Goal: Task Accomplishment & Management: Use online tool/utility

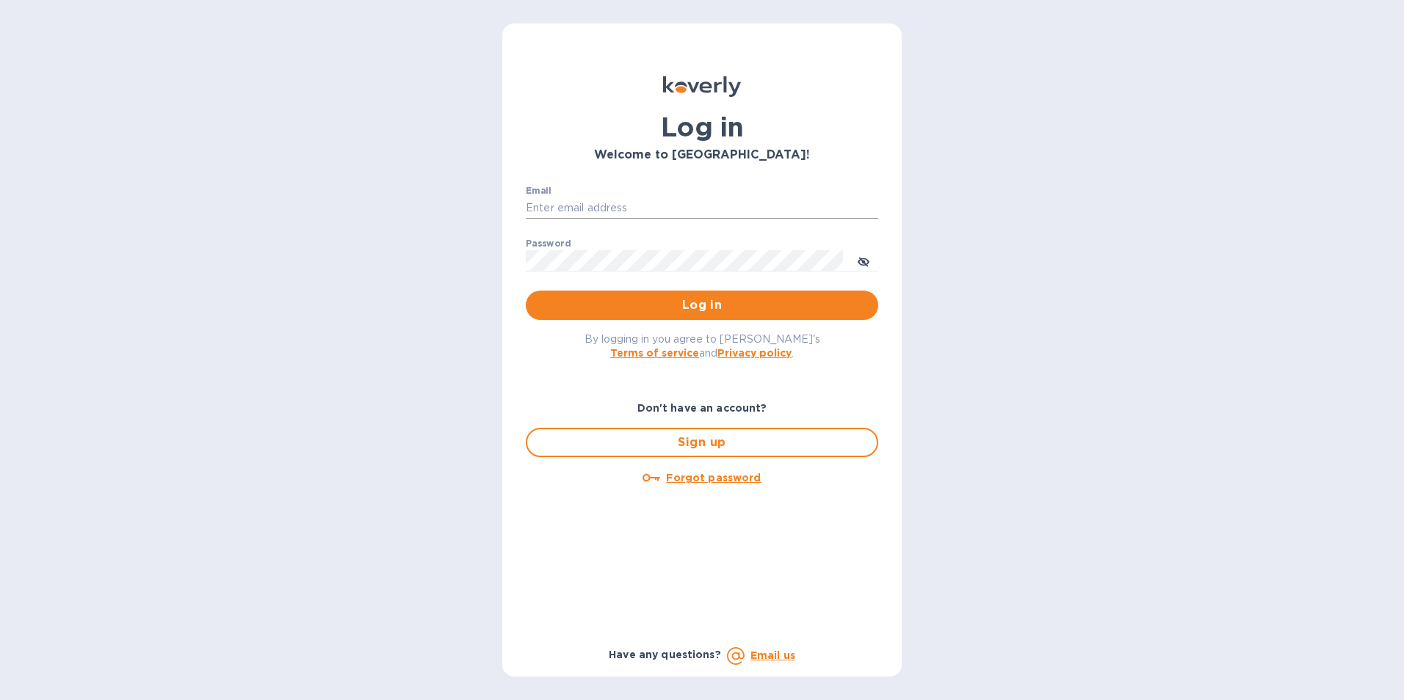
click at [527, 207] on input "Email" at bounding box center [702, 209] width 352 height 22
type input "kcadmin@kcarlton.com"
click at [860, 267] on icon "toggle password visibility" at bounding box center [864, 262] width 12 height 12
click at [523, 262] on div "Email kcadmin@kcarlton.com ​ Password ​ Log in" at bounding box center [702, 253] width 376 height 159
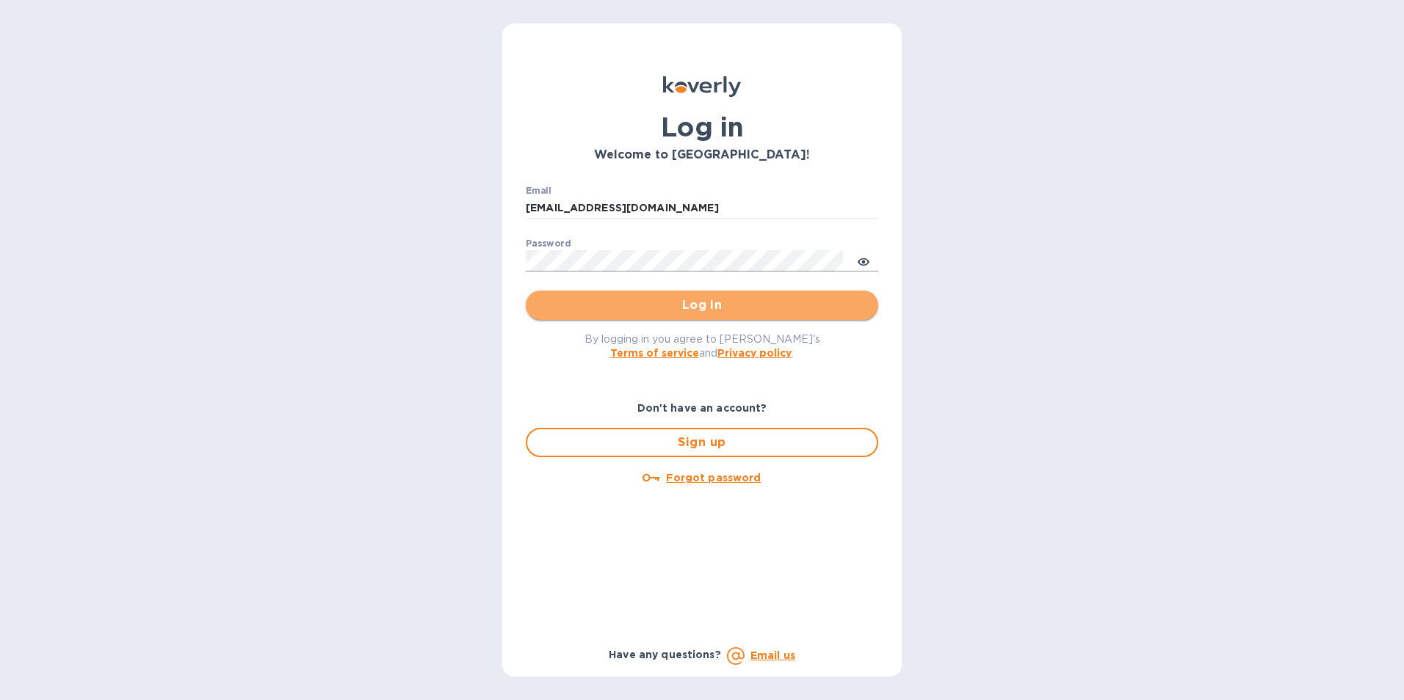
click at [606, 293] on button "Log in" at bounding box center [702, 305] width 352 height 29
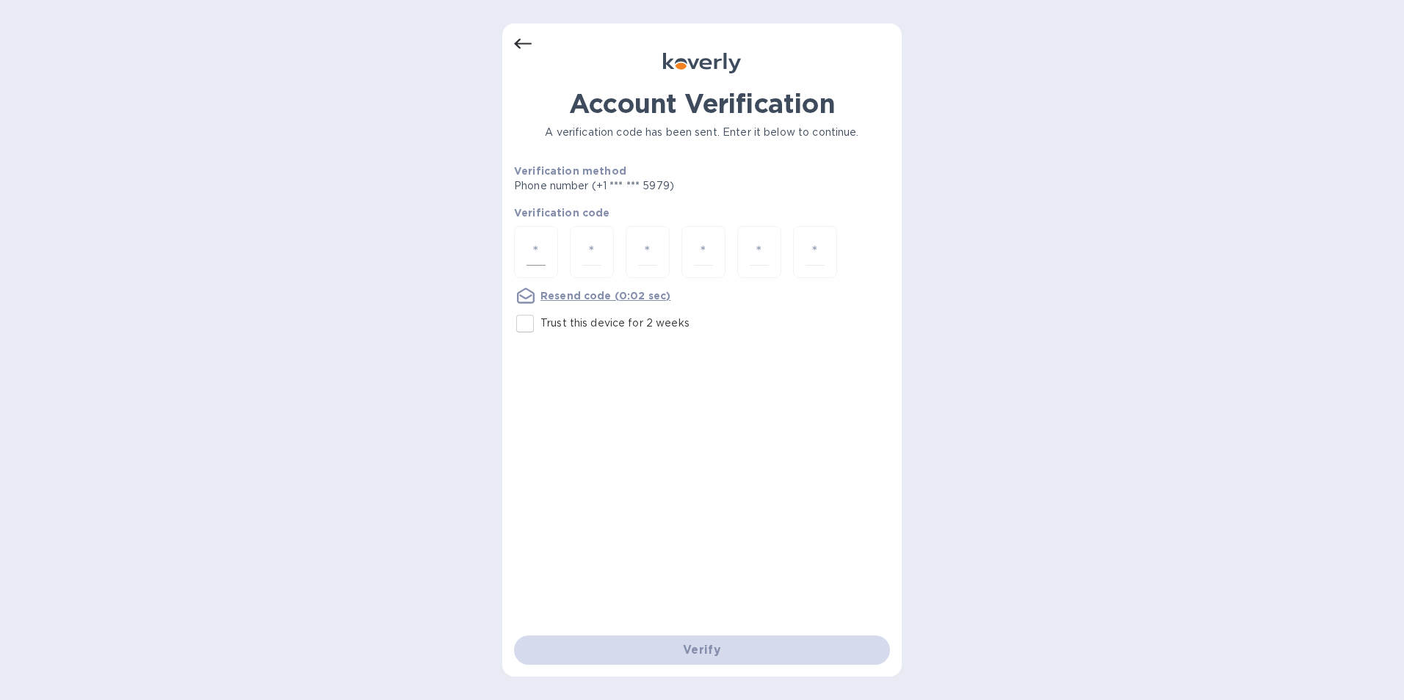
click at [545, 251] on input "number" at bounding box center [535, 252] width 19 height 27
type input "7"
type input "3"
type input "0"
type input "9"
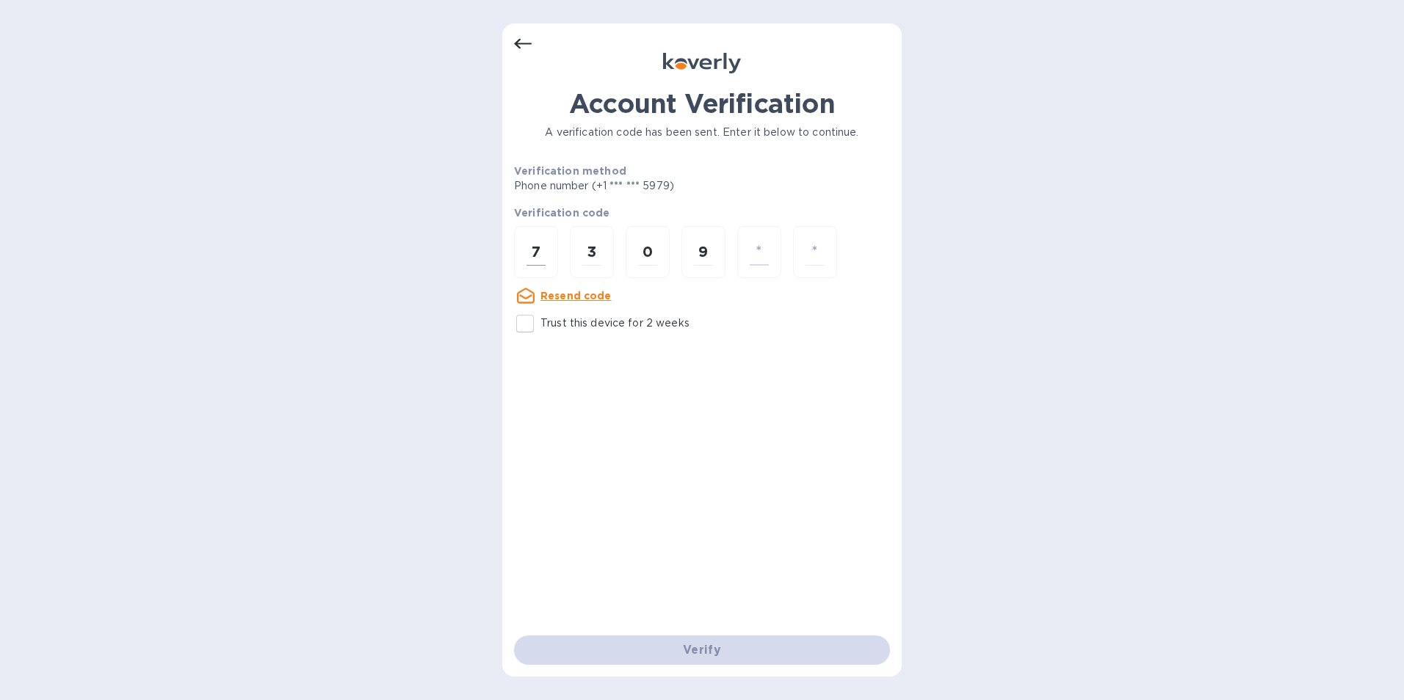
type input "1"
type input "9"
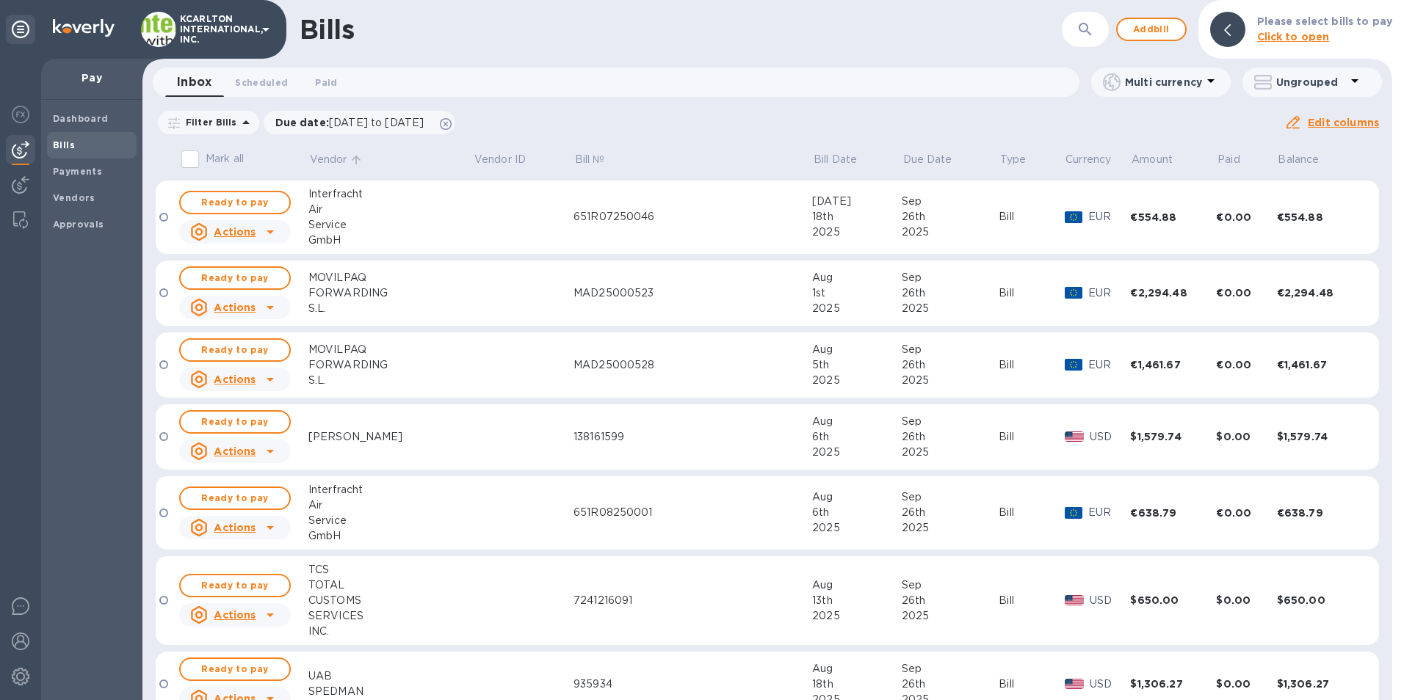
click at [329, 153] on p "Vendor" at bounding box center [328, 159] width 37 height 15
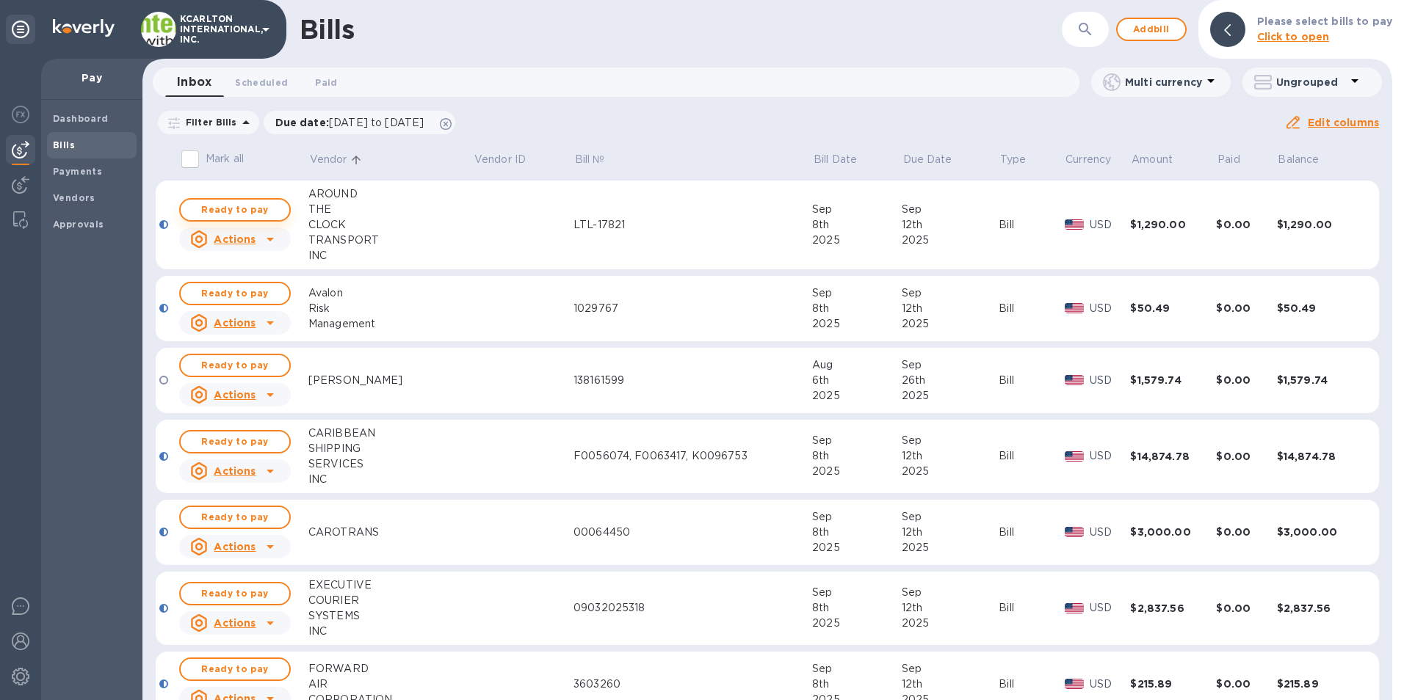
click at [270, 206] on span "Ready to pay" at bounding box center [234, 210] width 85 height 18
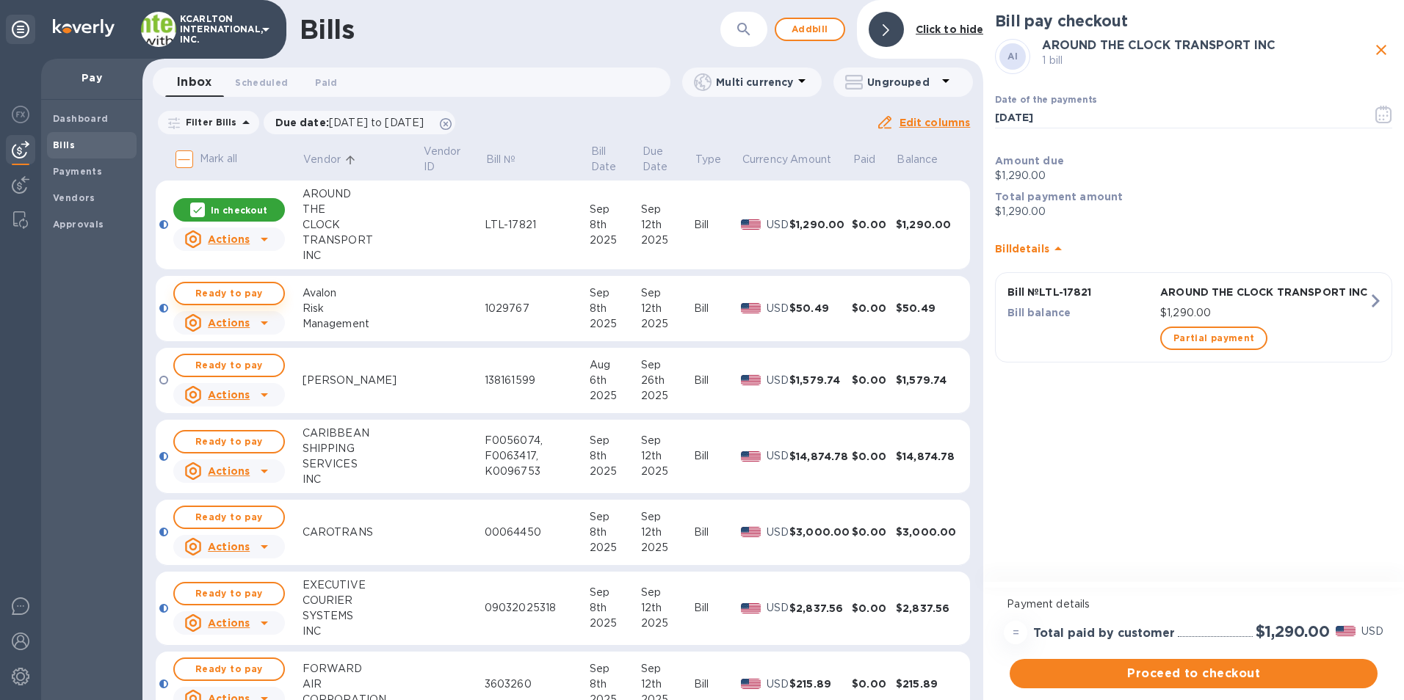
click at [246, 291] on span "Ready to pay" at bounding box center [228, 294] width 85 height 18
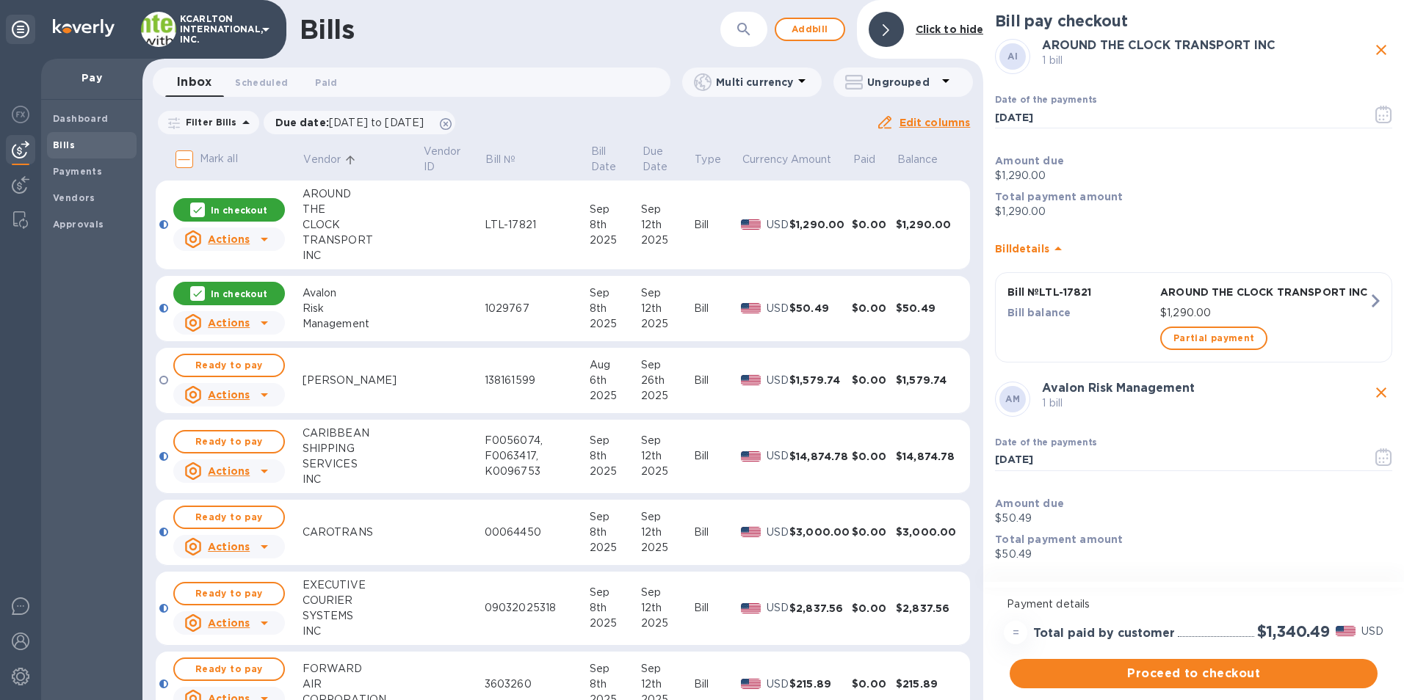
scroll to position [220, 0]
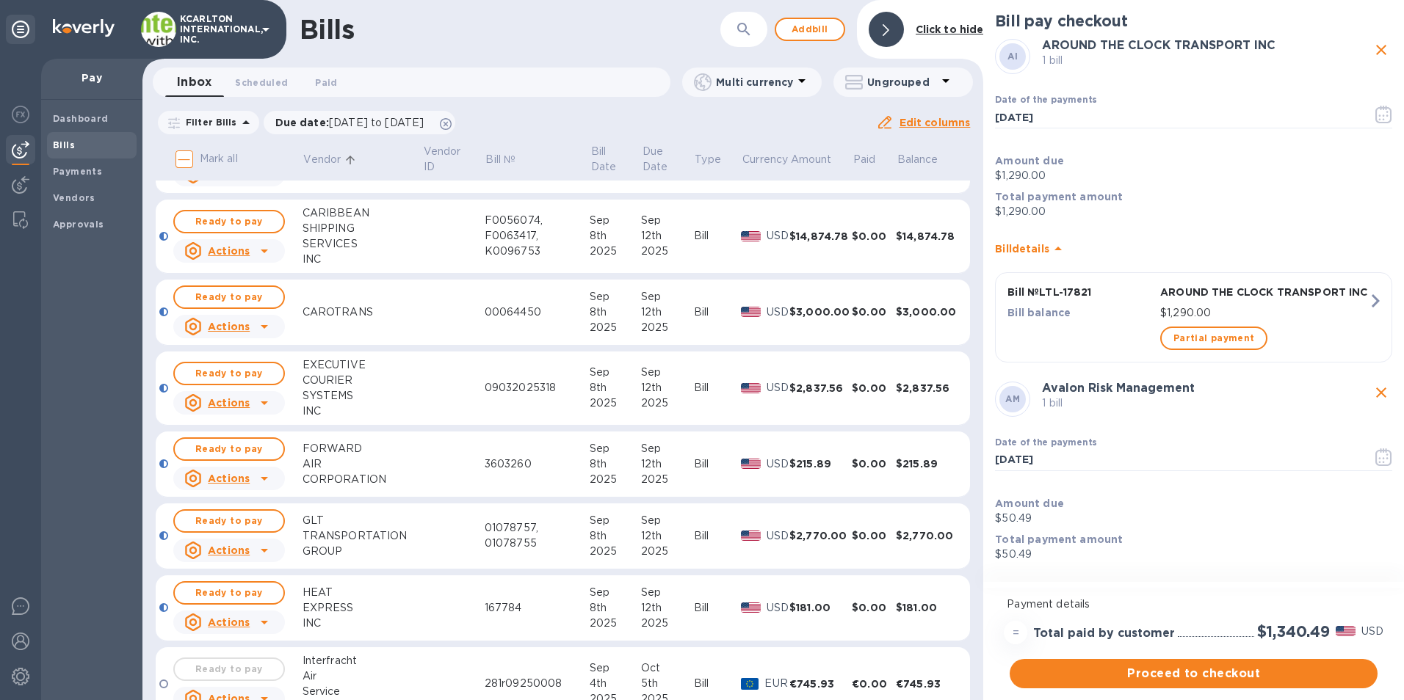
drag, startPoint x: 191, startPoint y: 301, endPoint x: 163, endPoint y: 300, distance: 27.9
click at [191, 301] on span "Ready to pay" at bounding box center [228, 298] width 85 height 18
click at [249, 380] on span "Ready to pay" at bounding box center [228, 374] width 85 height 18
click at [240, 453] on span "Ready to pay" at bounding box center [228, 450] width 85 height 18
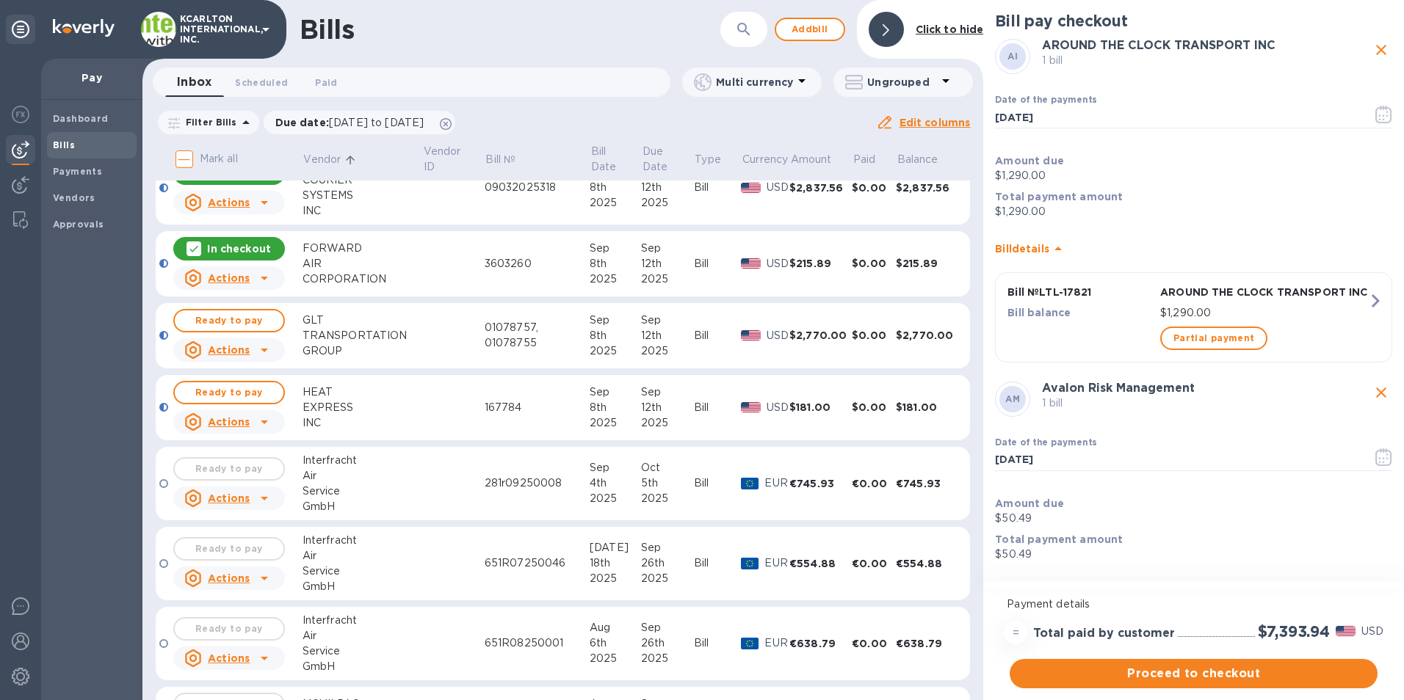
scroll to position [441, 0]
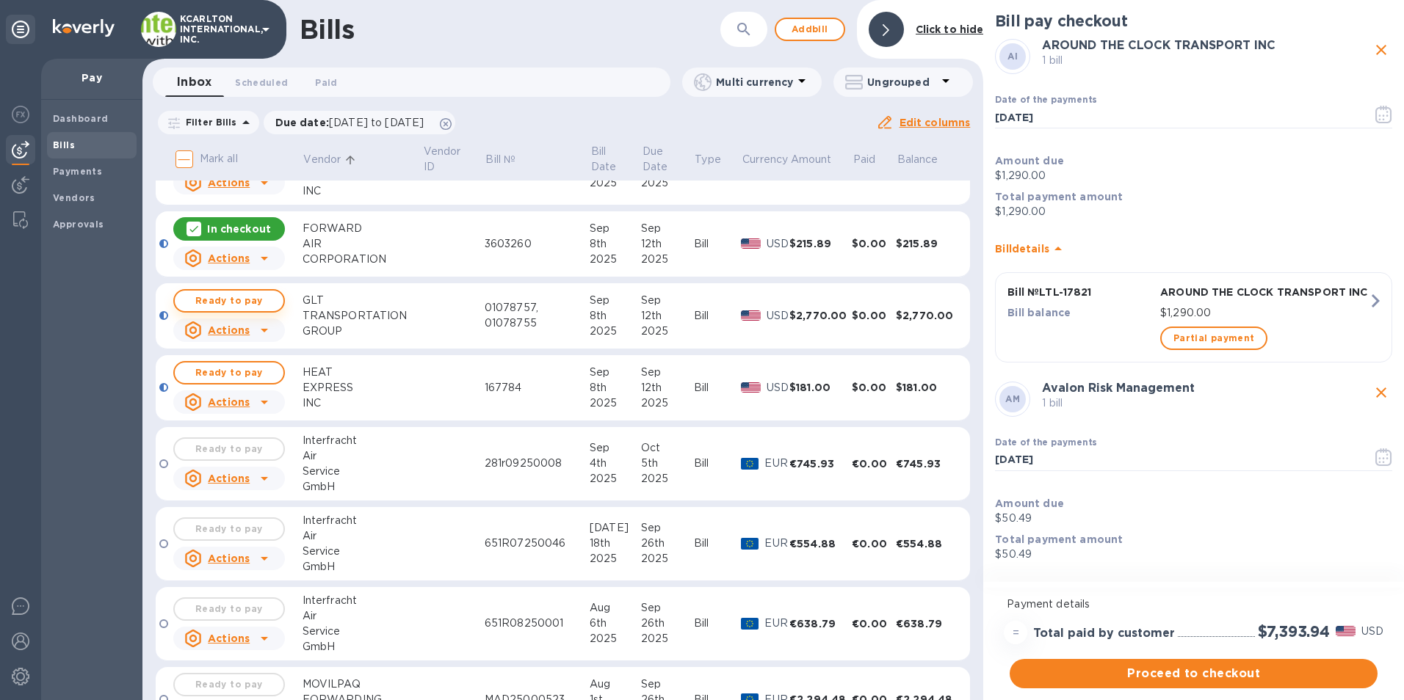
click at [234, 294] on span "Ready to pay" at bounding box center [228, 301] width 85 height 18
click at [269, 373] on span "Ready to pay" at bounding box center [228, 373] width 85 height 18
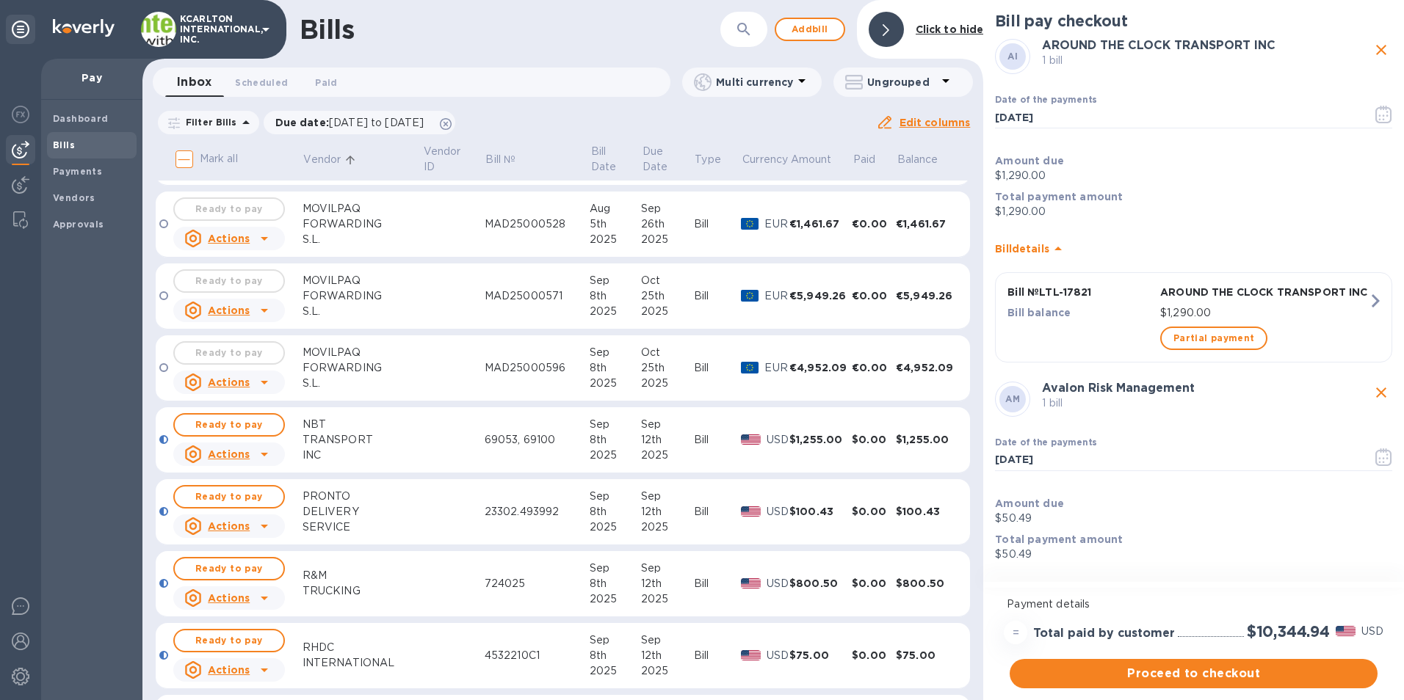
scroll to position [1028, 0]
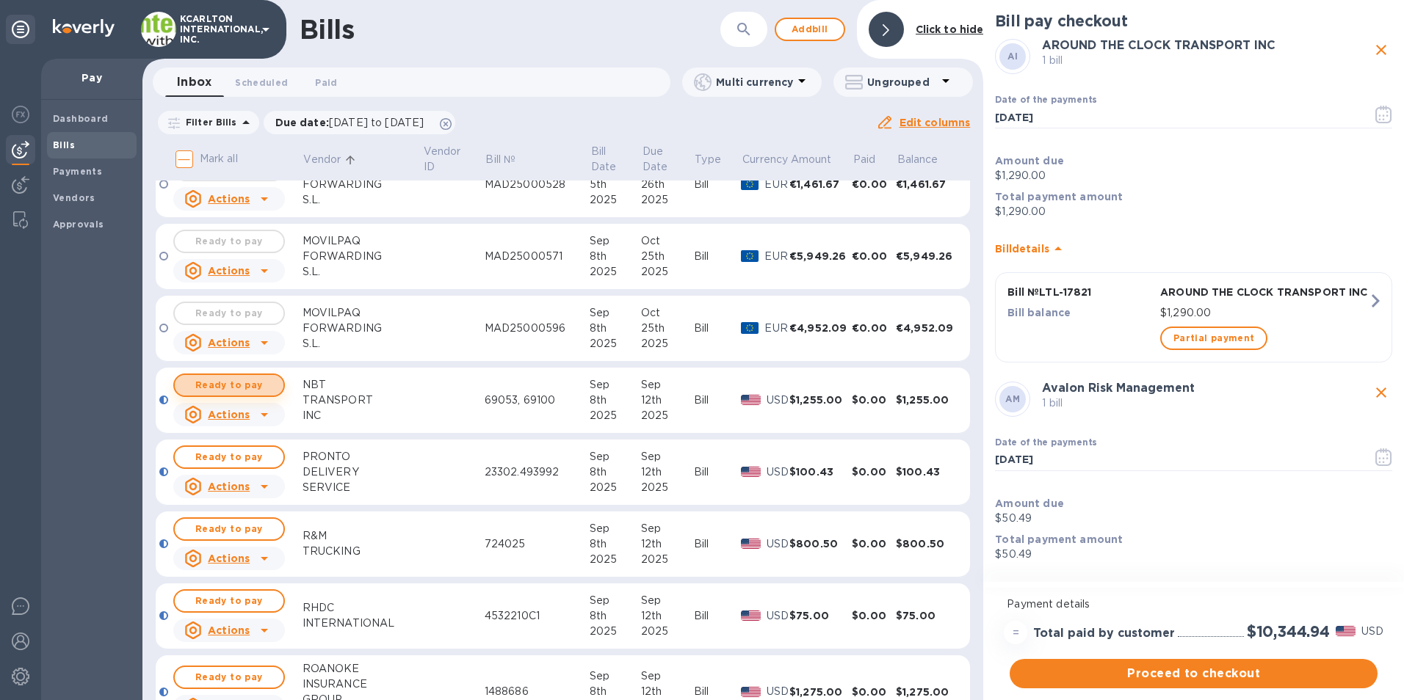
click at [240, 385] on span "Ready to pay" at bounding box center [228, 386] width 85 height 18
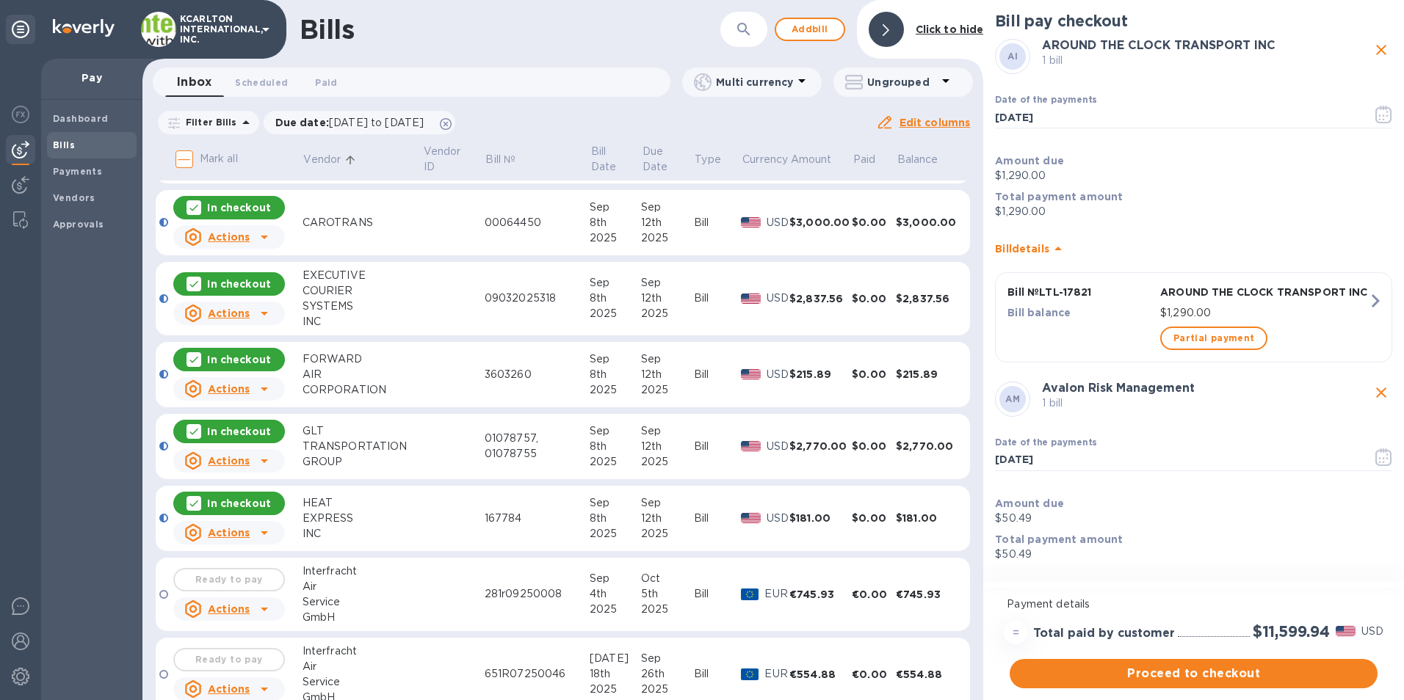
scroll to position [220, 0]
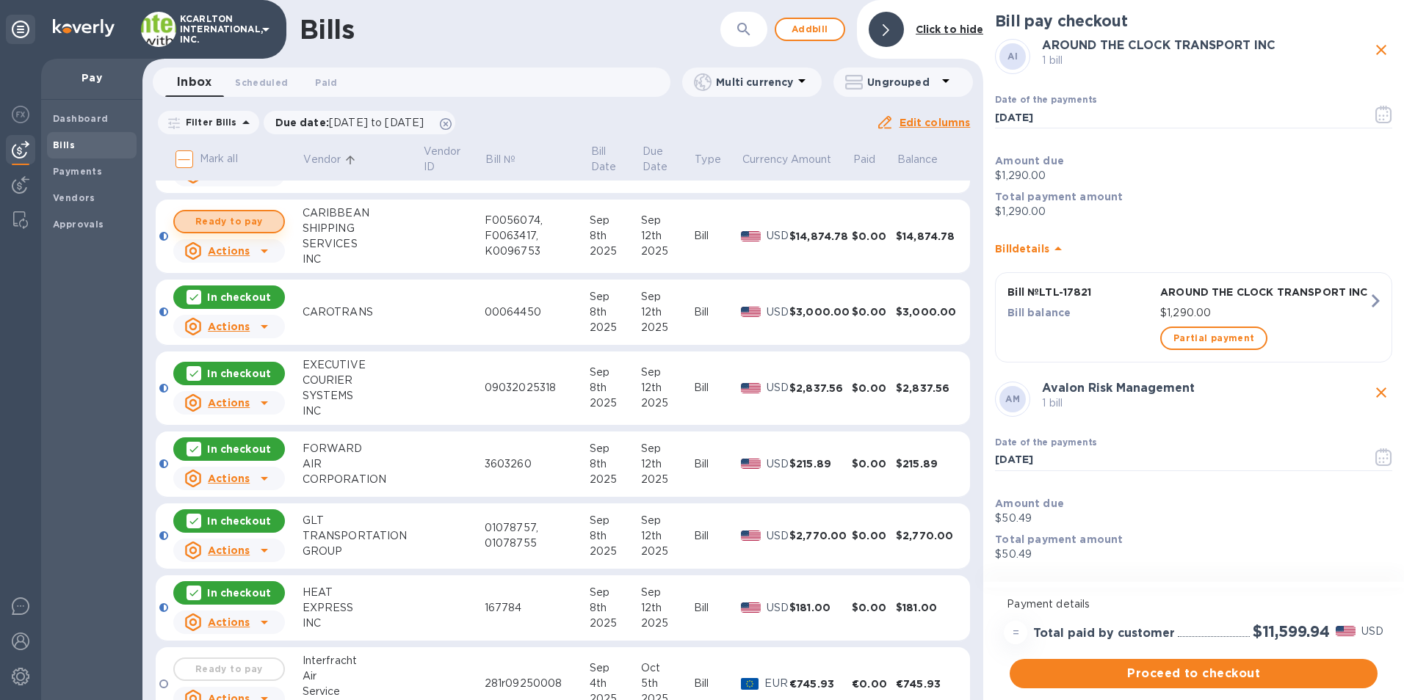
click at [250, 220] on span "Ready to pay" at bounding box center [228, 222] width 85 height 18
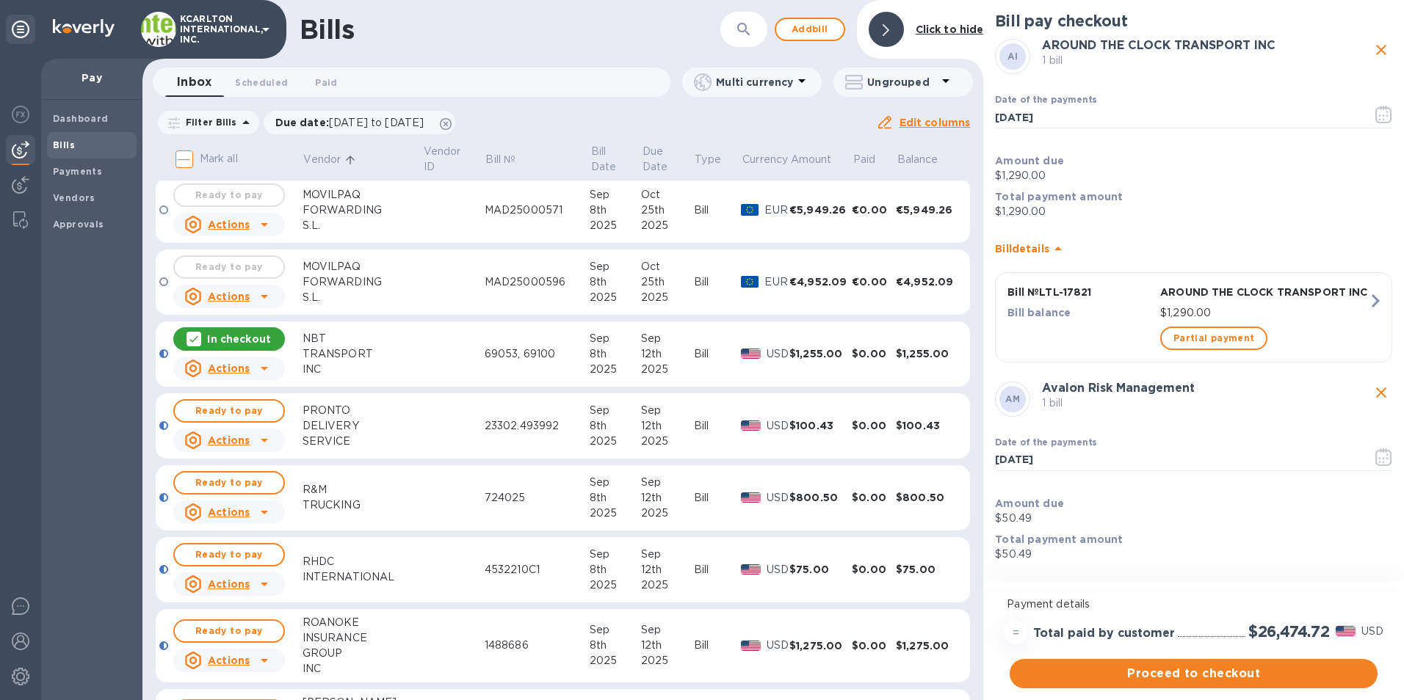
scroll to position [1101, 0]
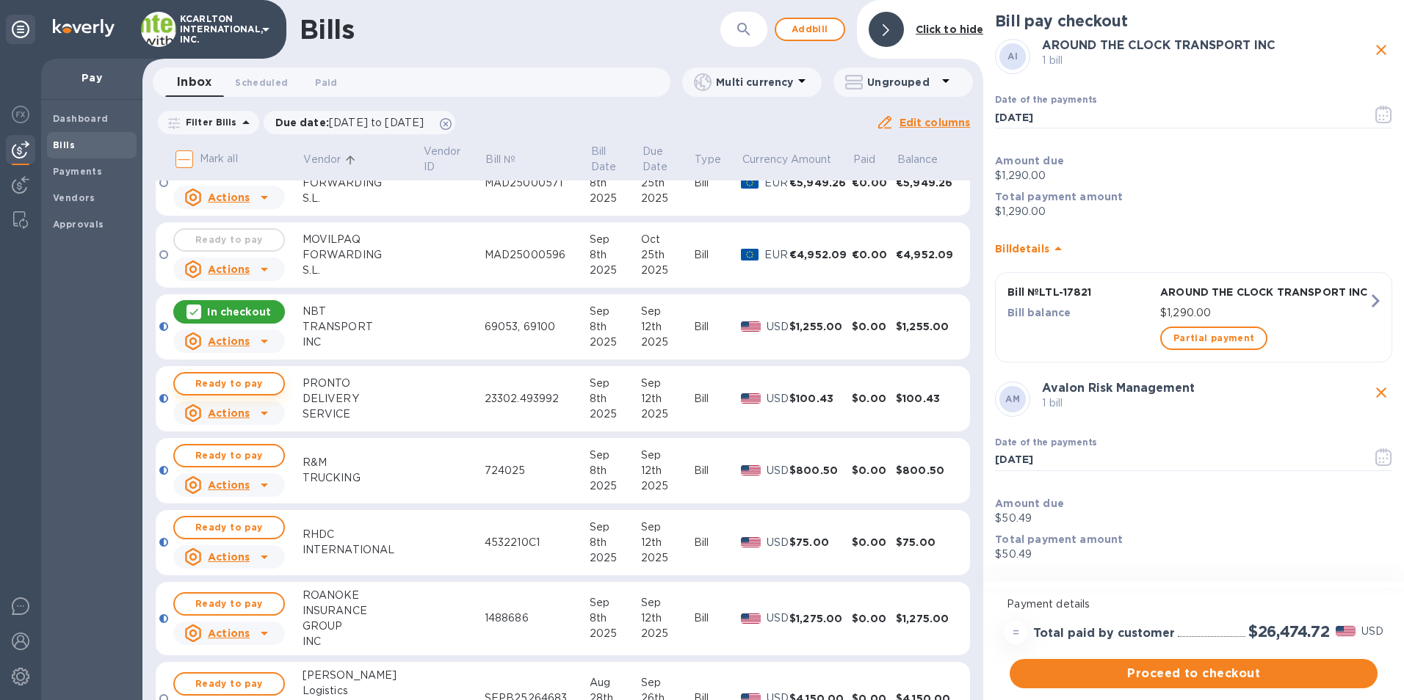
click at [248, 380] on span "Ready to pay" at bounding box center [228, 384] width 85 height 18
click at [252, 449] on span "Ready to pay" at bounding box center [228, 456] width 85 height 18
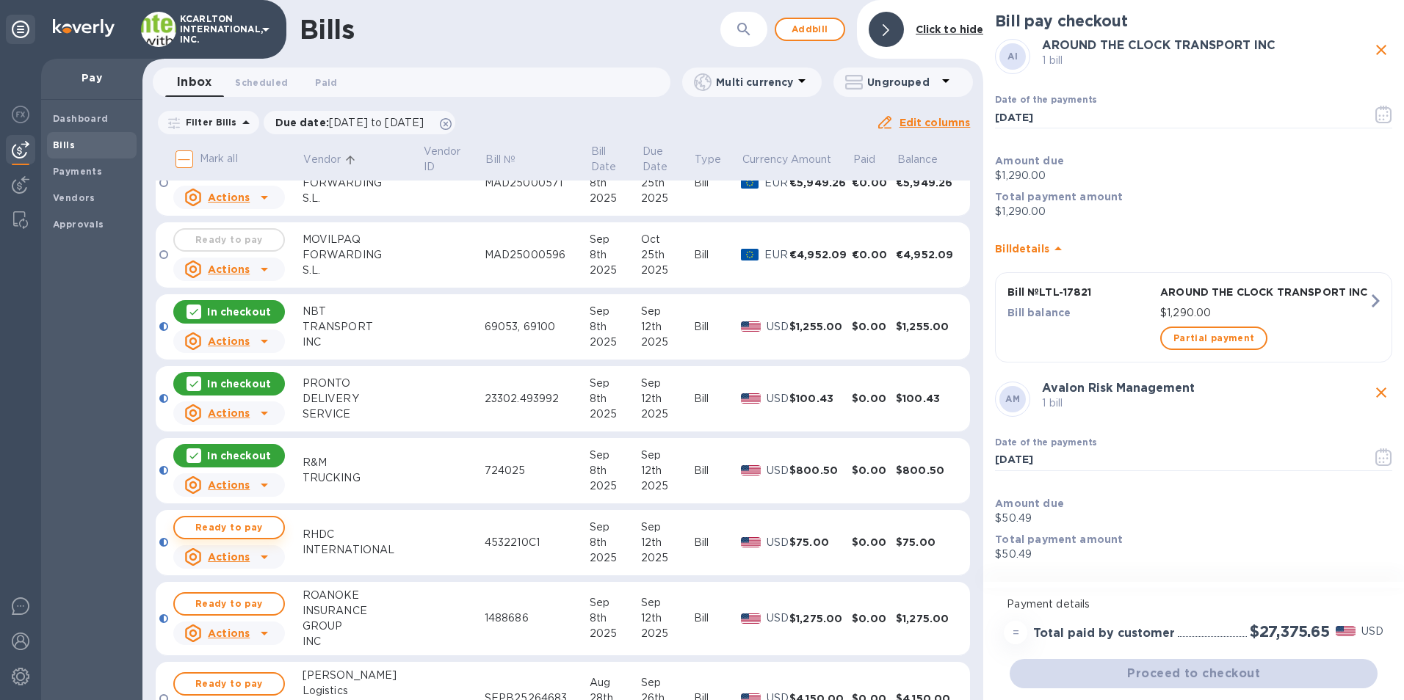
click at [251, 521] on span "Ready to pay" at bounding box center [228, 528] width 85 height 18
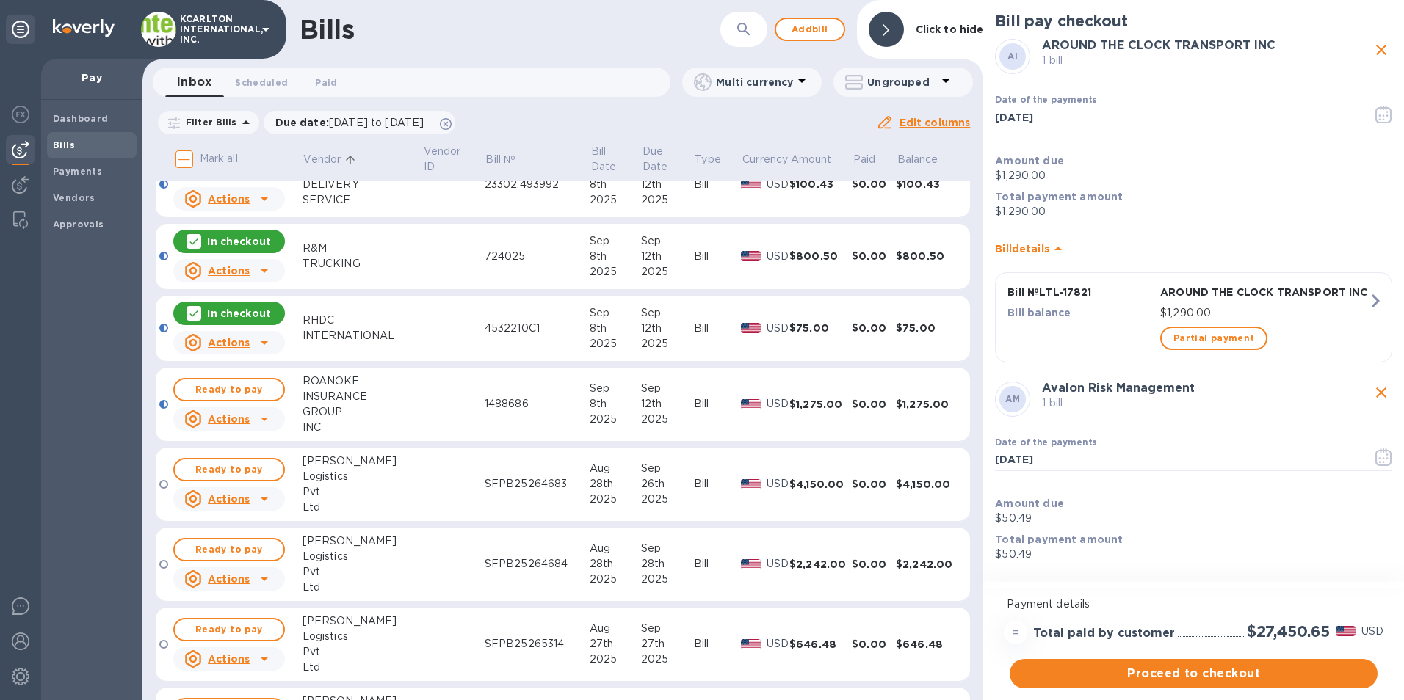
scroll to position [1322, 0]
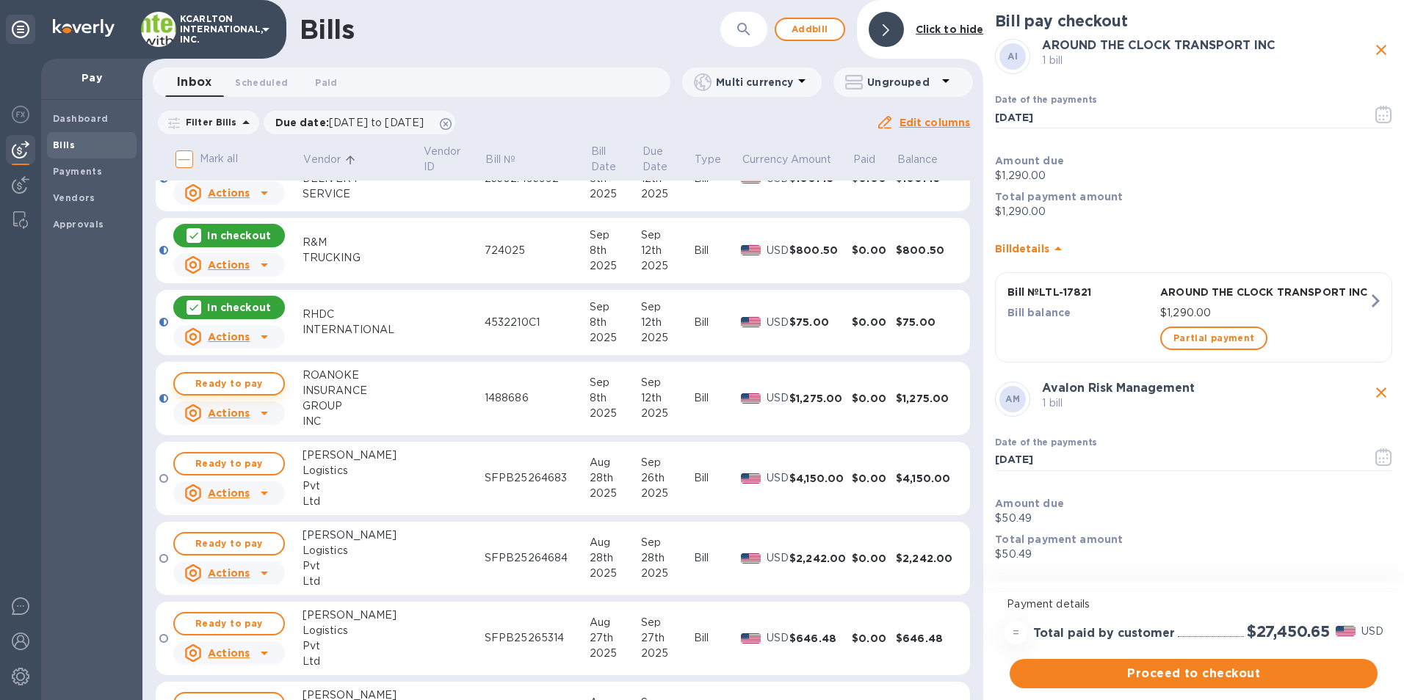
click at [196, 383] on span "Ready to pay" at bounding box center [228, 384] width 85 height 18
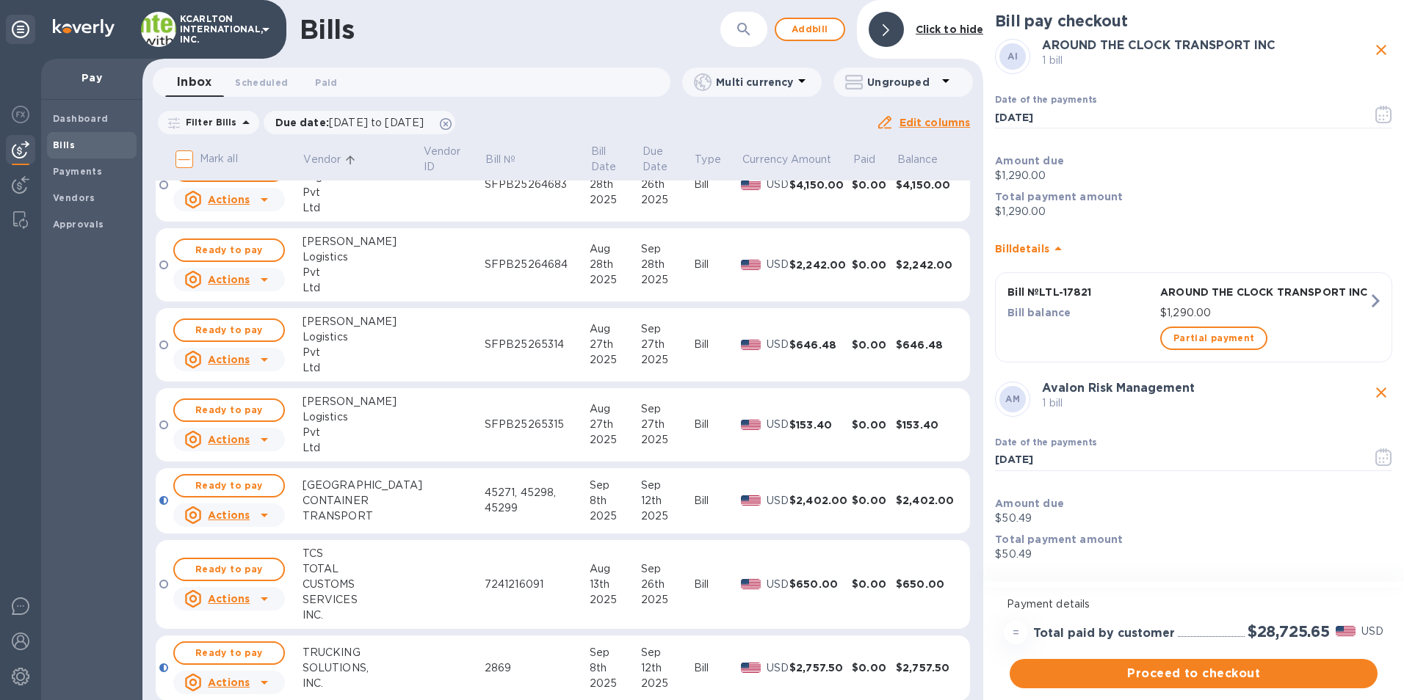
scroll to position [1689, 0]
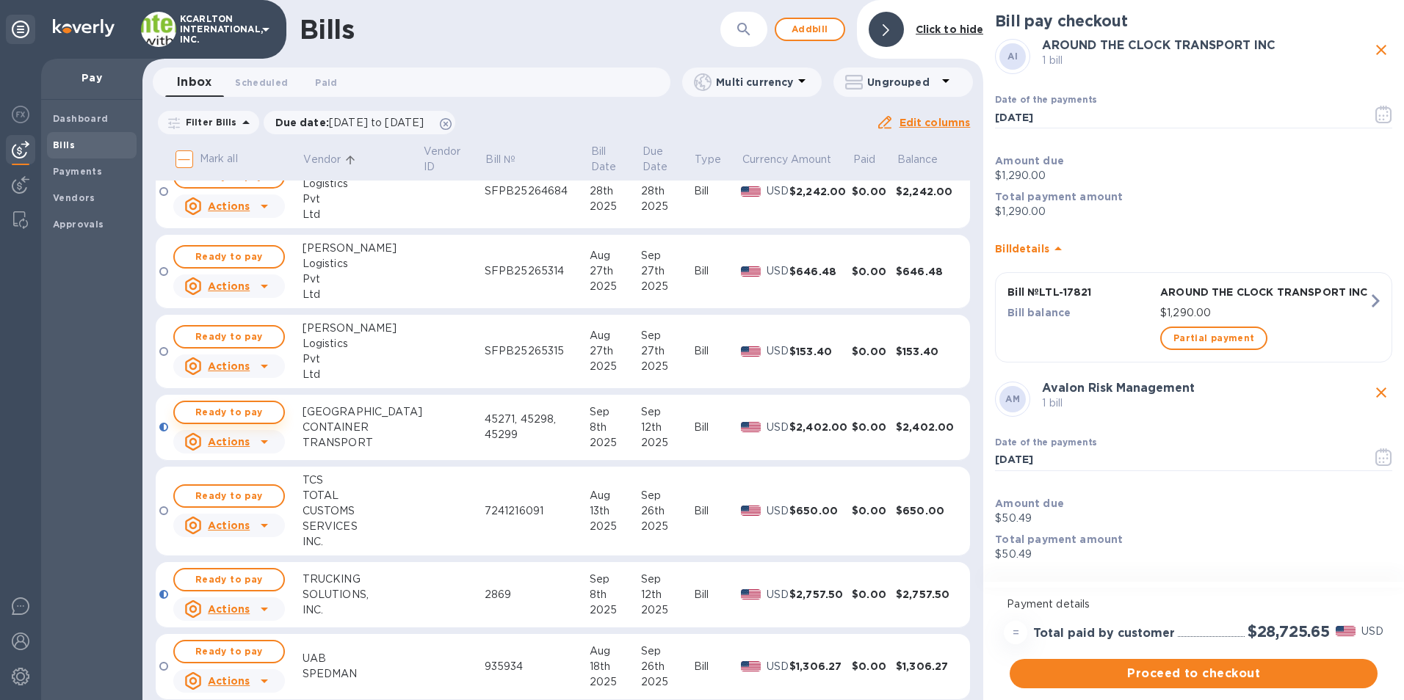
click at [233, 418] on span "Ready to pay" at bounding box center [228, 413] width 85 height 18
click at [256, 581] on span "Ready to pay" at bounding box center [228, 580] width 85 height 18
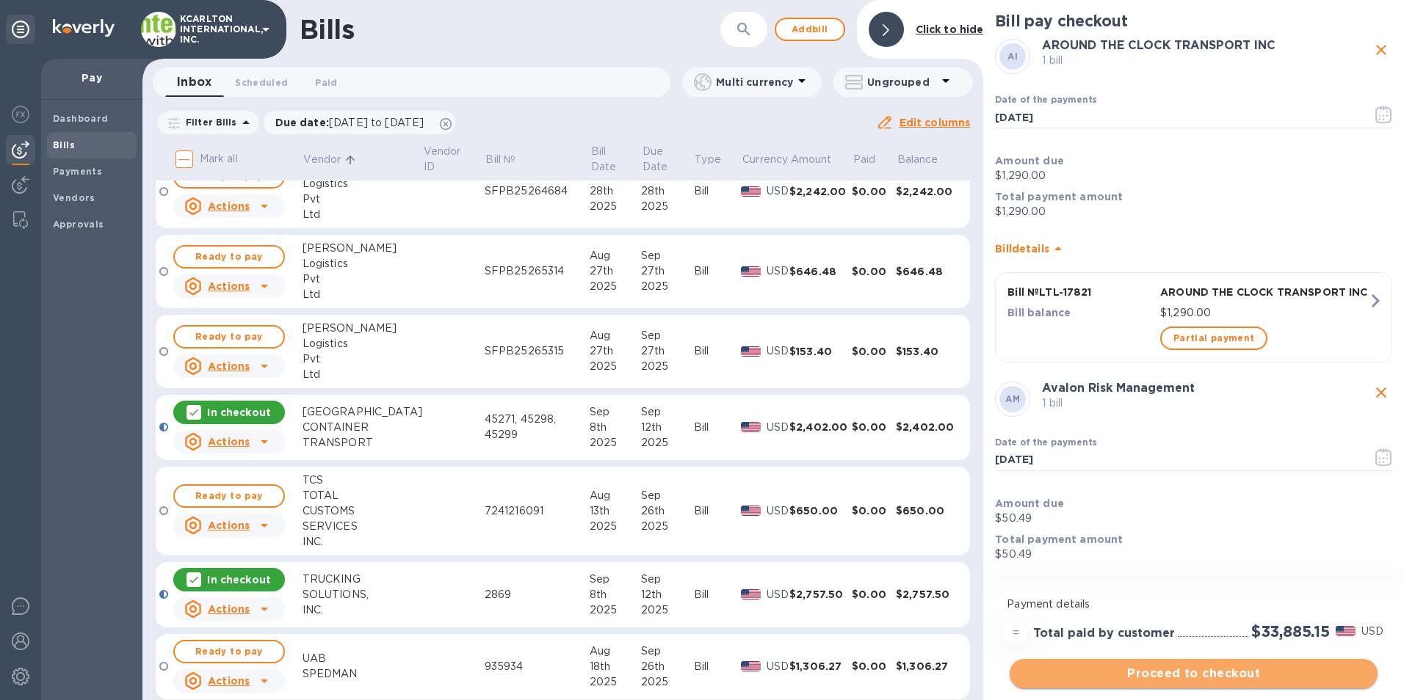
click at [1164, 672] on span "Proceed to checkout" at bounding box center [1193, 674] width 344 height 18
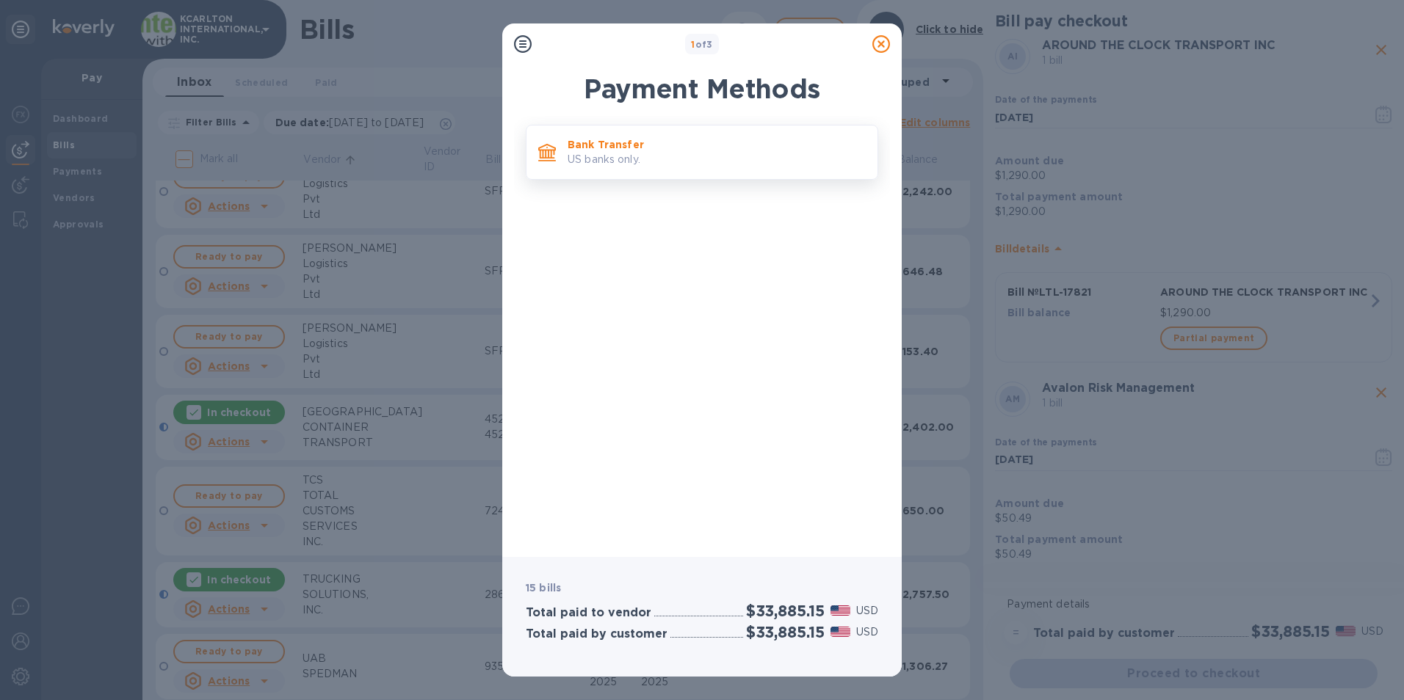
click at [634, 143] on p "Bank Transfer" at bounding box center [717, 144] width 298 height 15
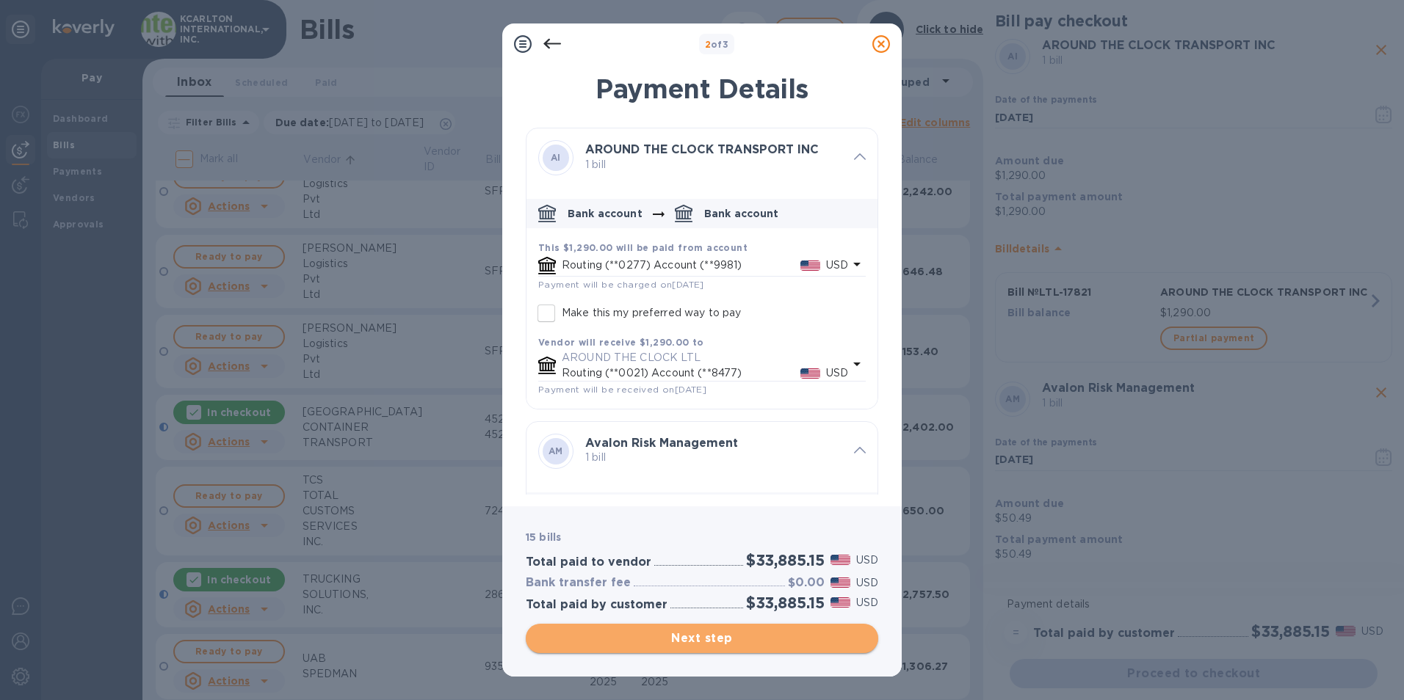
click at [675, 640] on span "Next step" at bounding box center [701, 639] width 329 height 18
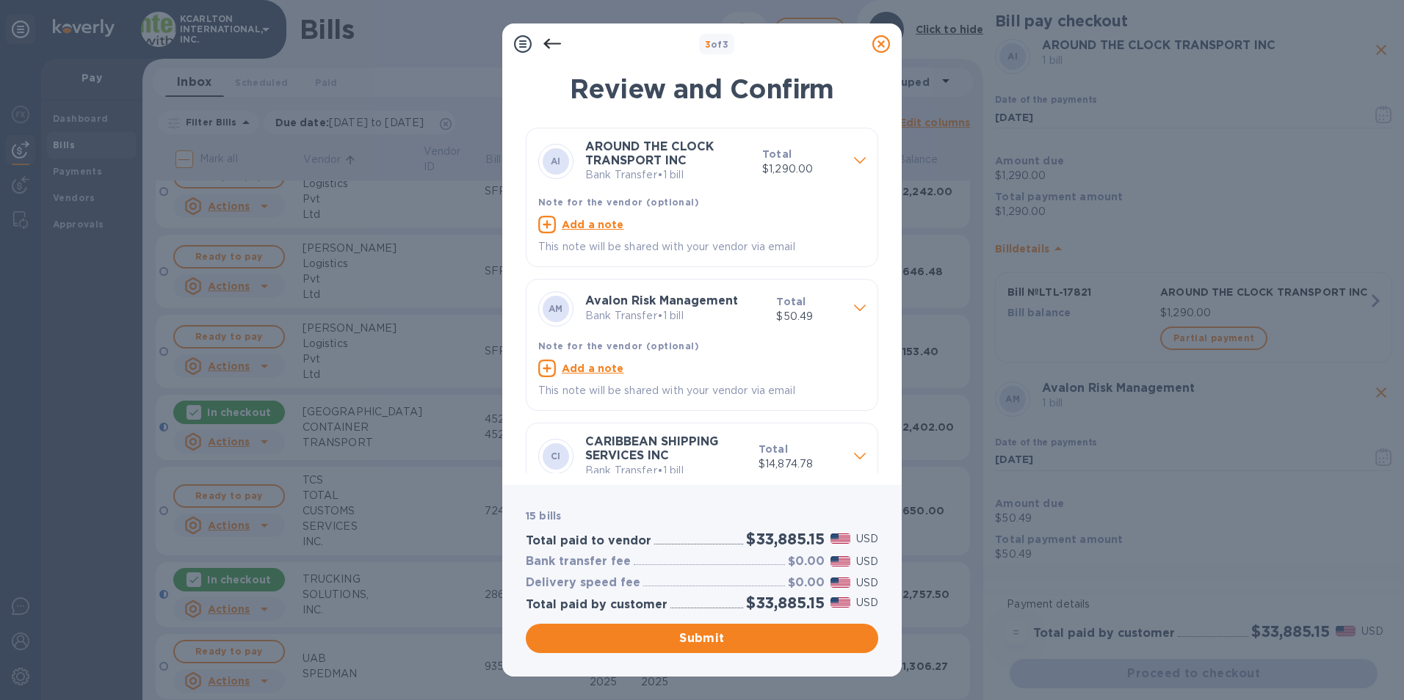
drag, startPoint x: 707, startPoint y: 639, endPoint x: 37, endPoint y: 504, distance: 683.8
click at [707, 639] on span "Submit" at bounding box center [701, 639] width 329 height 18
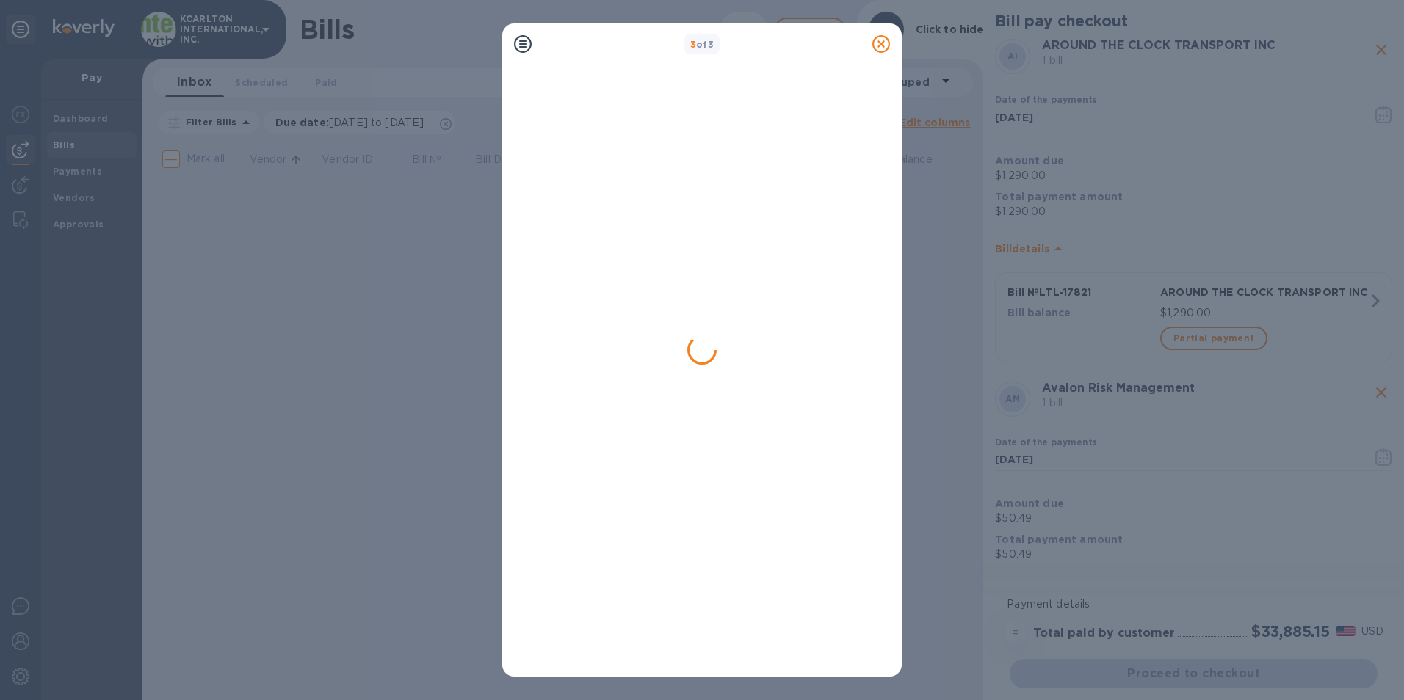
scroll to position [0, 0]
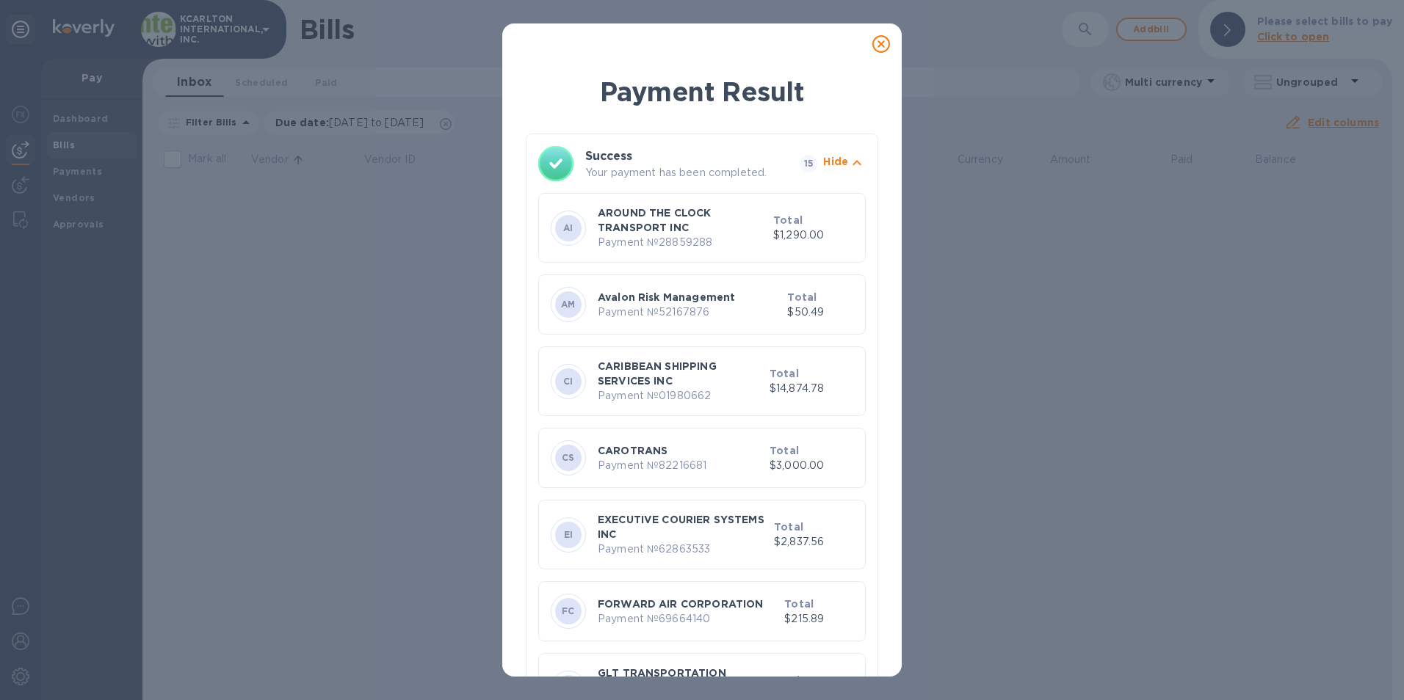
click at [885, 48] on icon at bounding box center [881, 44] width 18 height 18
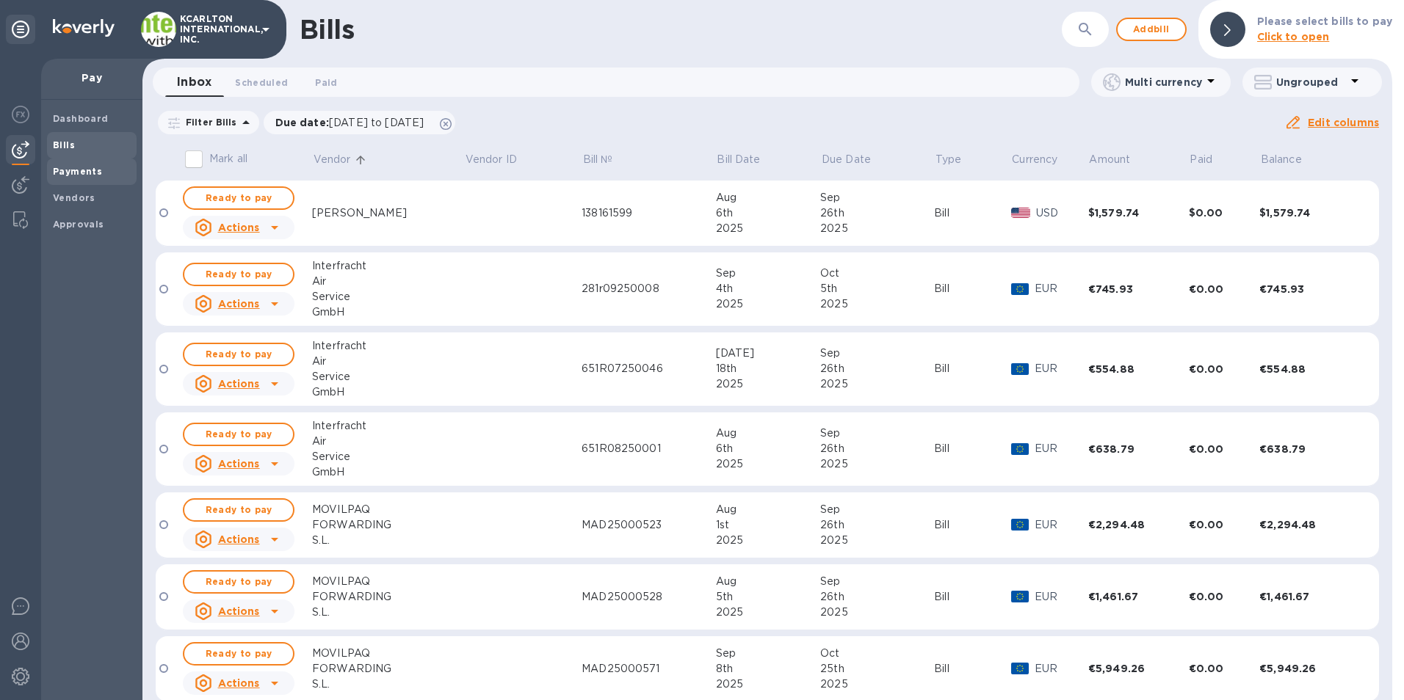
click at [73, 181] on div "Payments" at bounding box center [92, 172] width 90 height 26
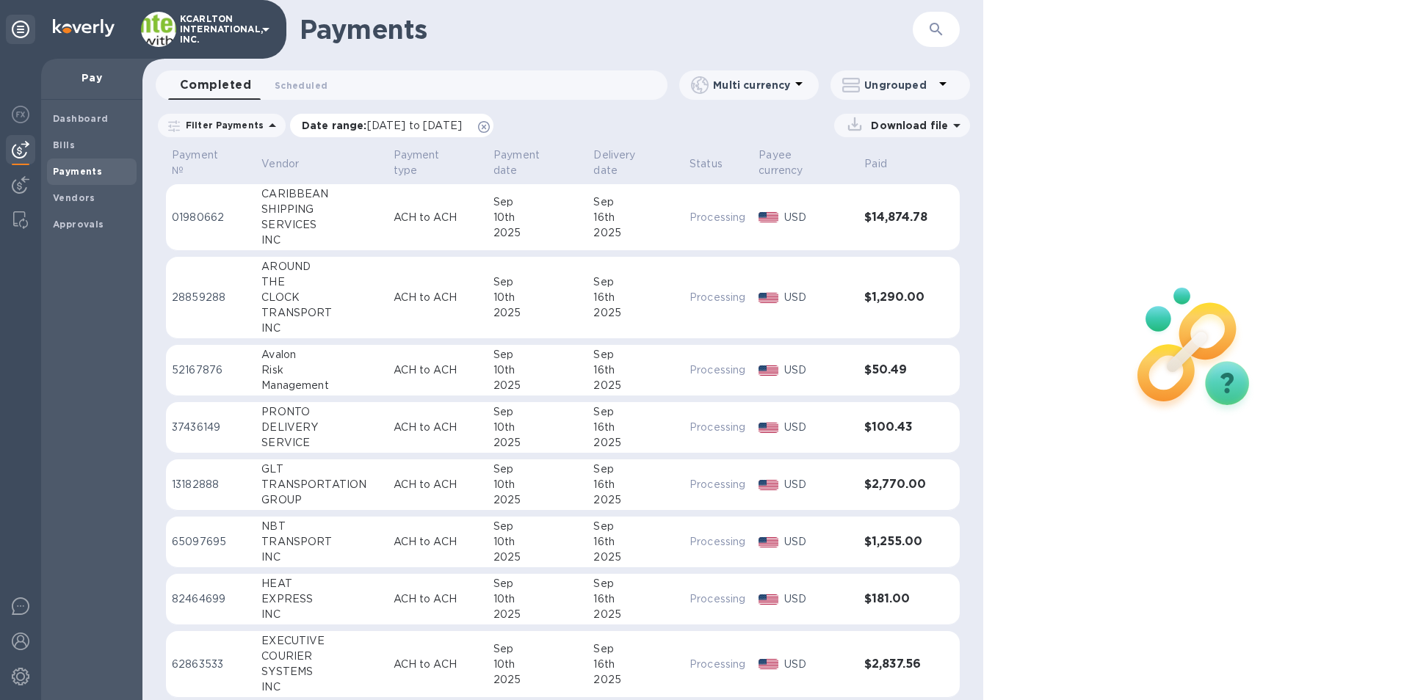
click at [461, 127] on span "[DATE] to [DATE]" at bounding box center [414, 126] width 95 height 12
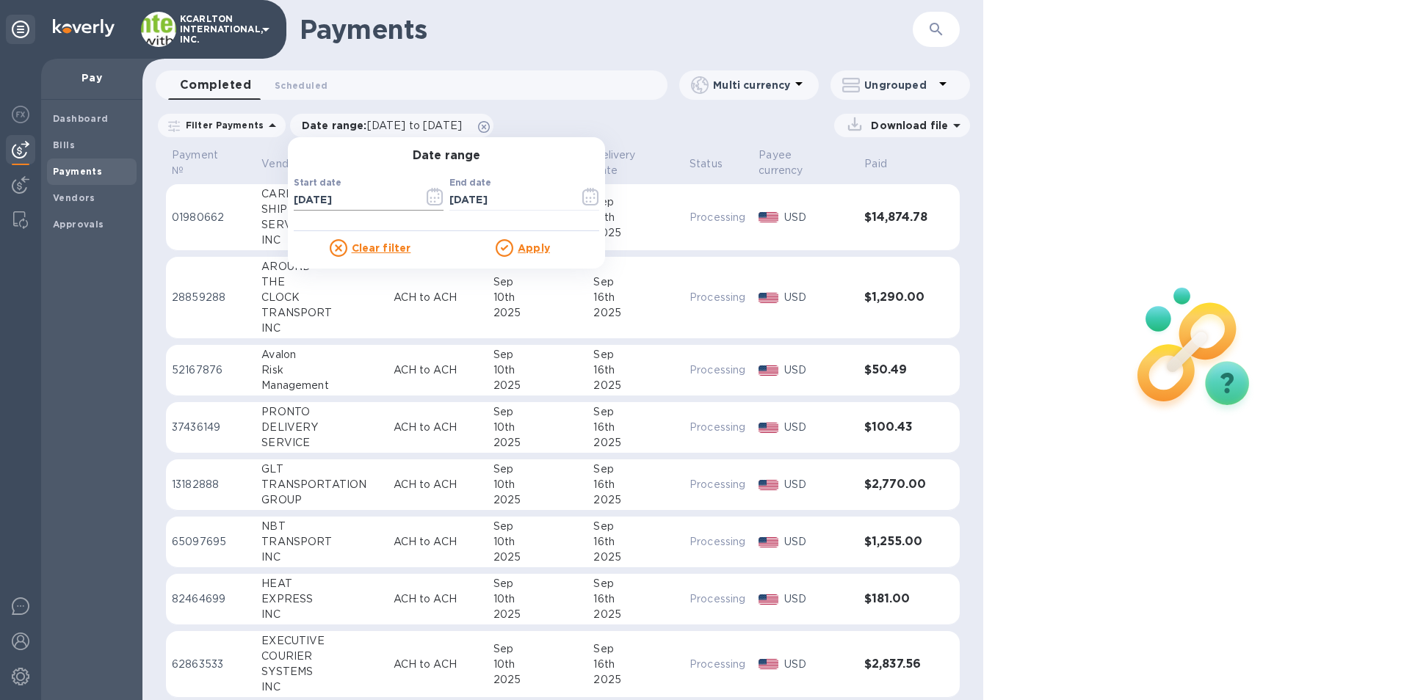
click at [430, 198] on icon "button" at bounding box center [431, 199] width 2 height 2
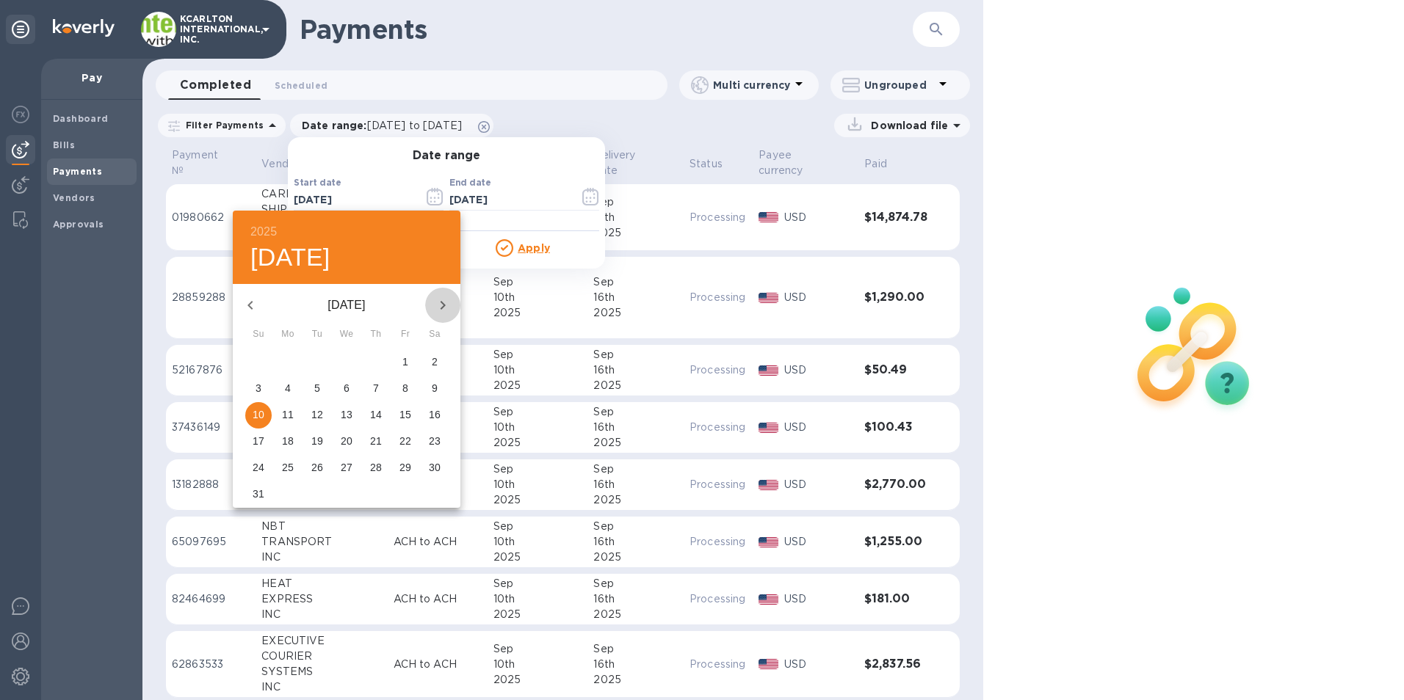
click at [441, 294] on button "button" at bounding box center [442, 305] width 35 height 35
click at [343, 383] on p "10" at bounding box center [347, 388] width 12 height 15
type input "[DATE]"
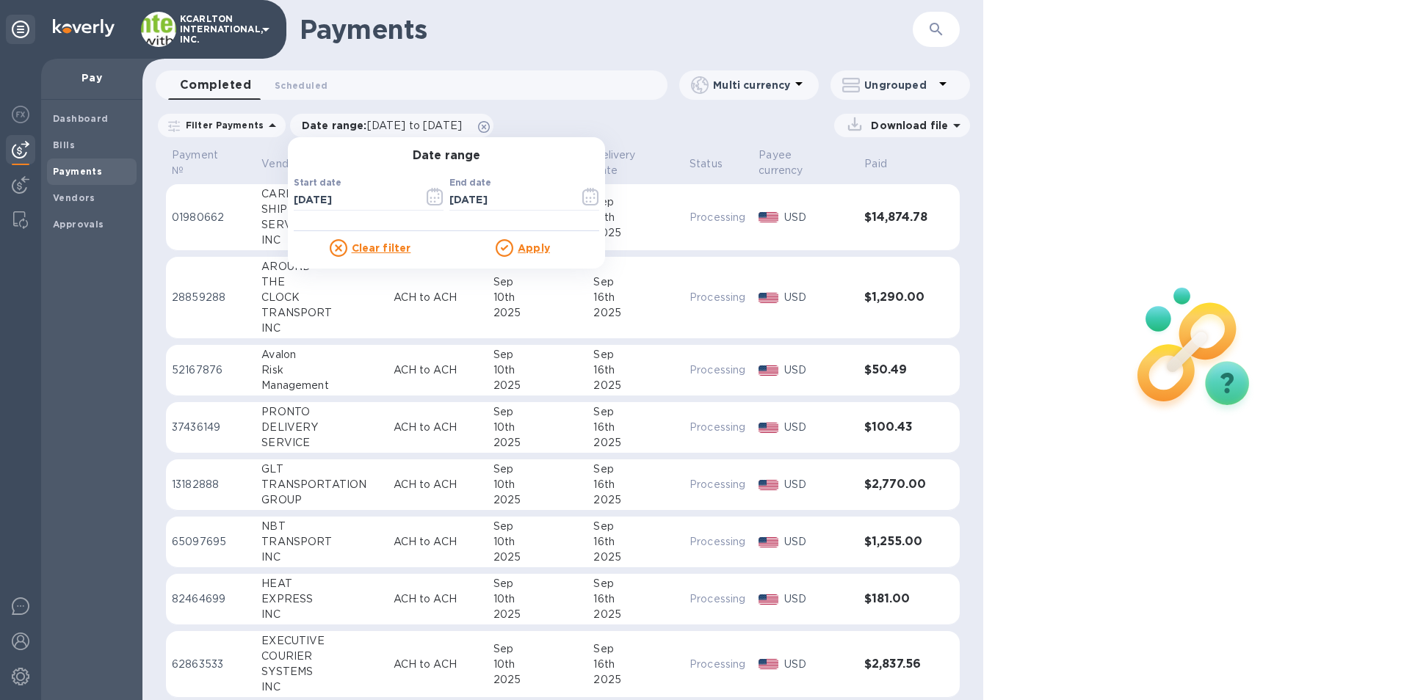
click at [518, 245] on u "Apply" at bounding box center [534, 248] width 32 height 12
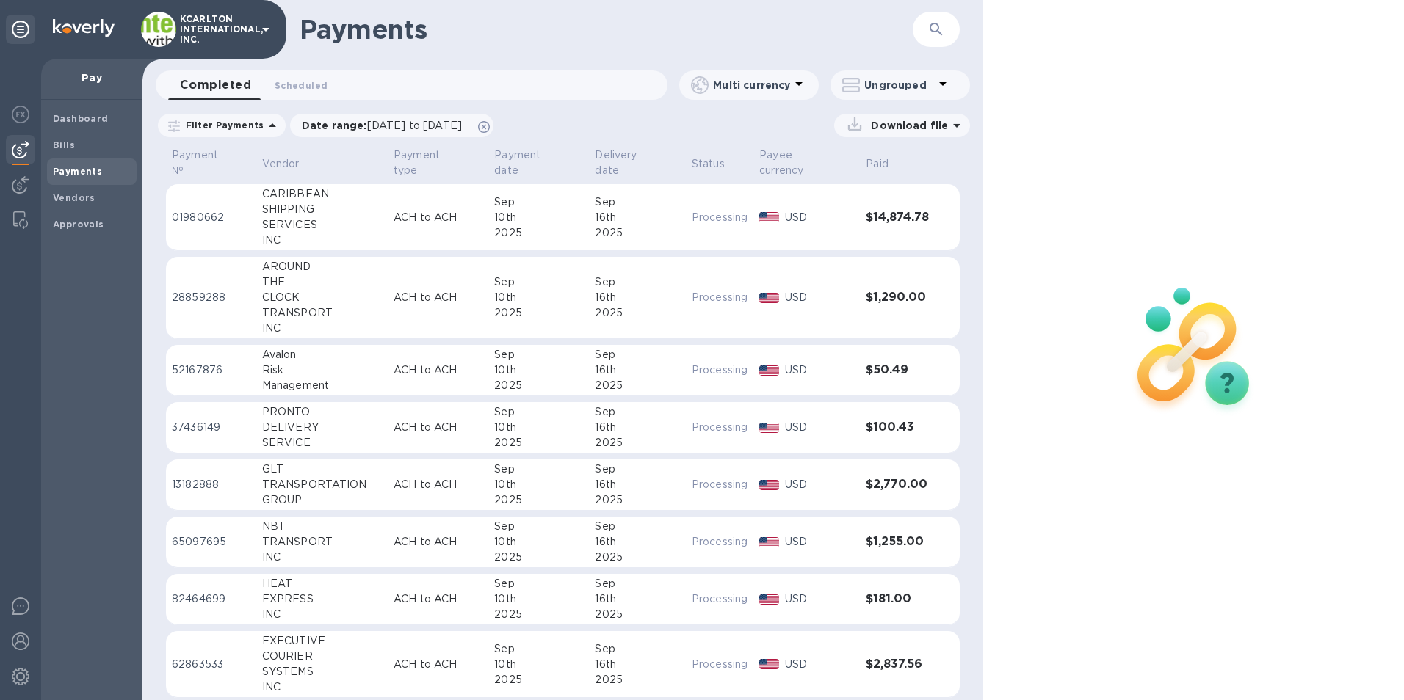
click at [905, 128] on p "Download file" at bounding box center [906, 125] width 83 height 15
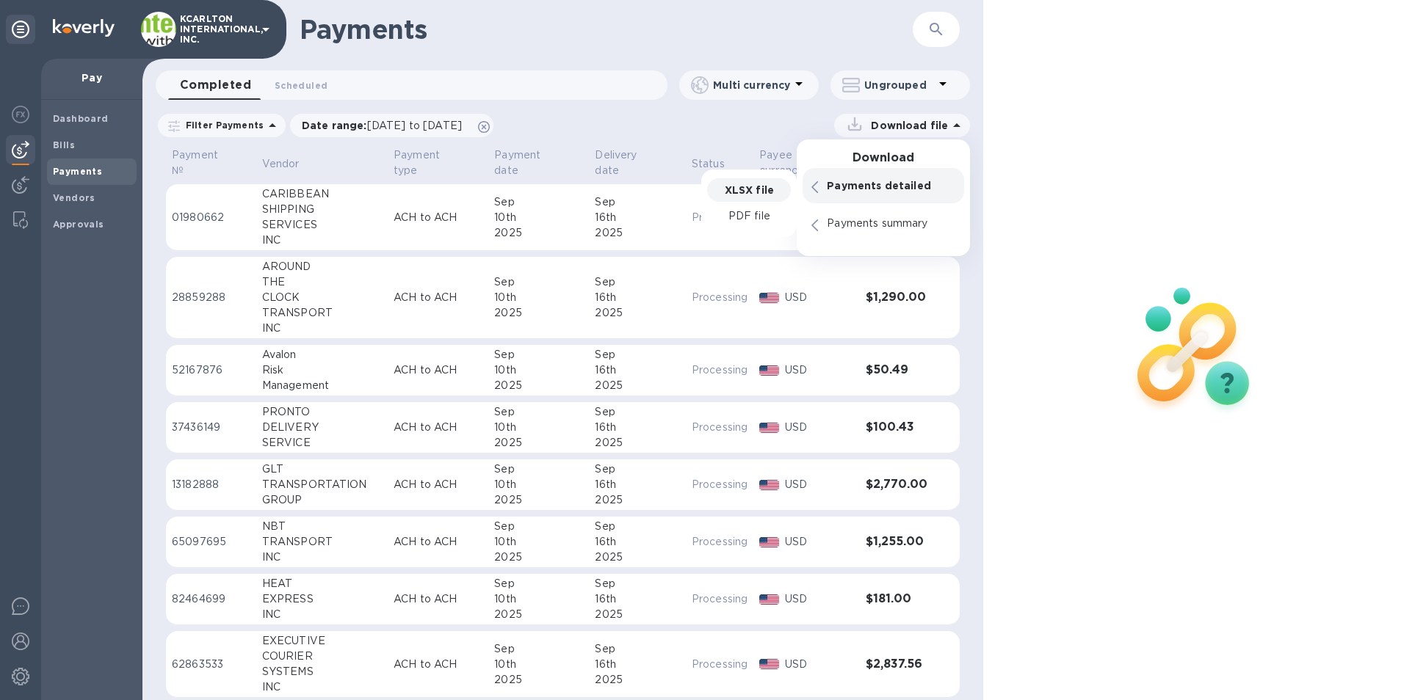
click at [758, 184] on p "XLSX file" at bounding box center [749, 190] width 49 height 15
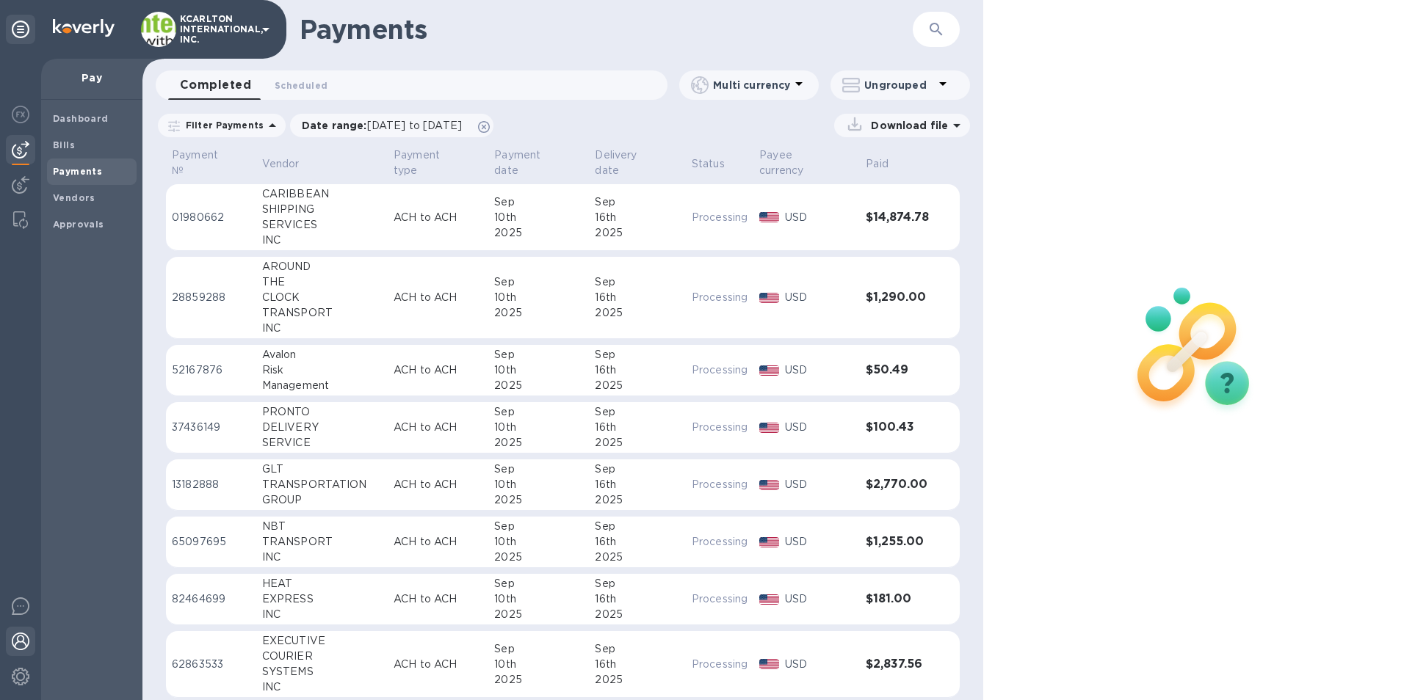
click at [22, 634] on img at bounding box center [21, 642] width 18 height 18
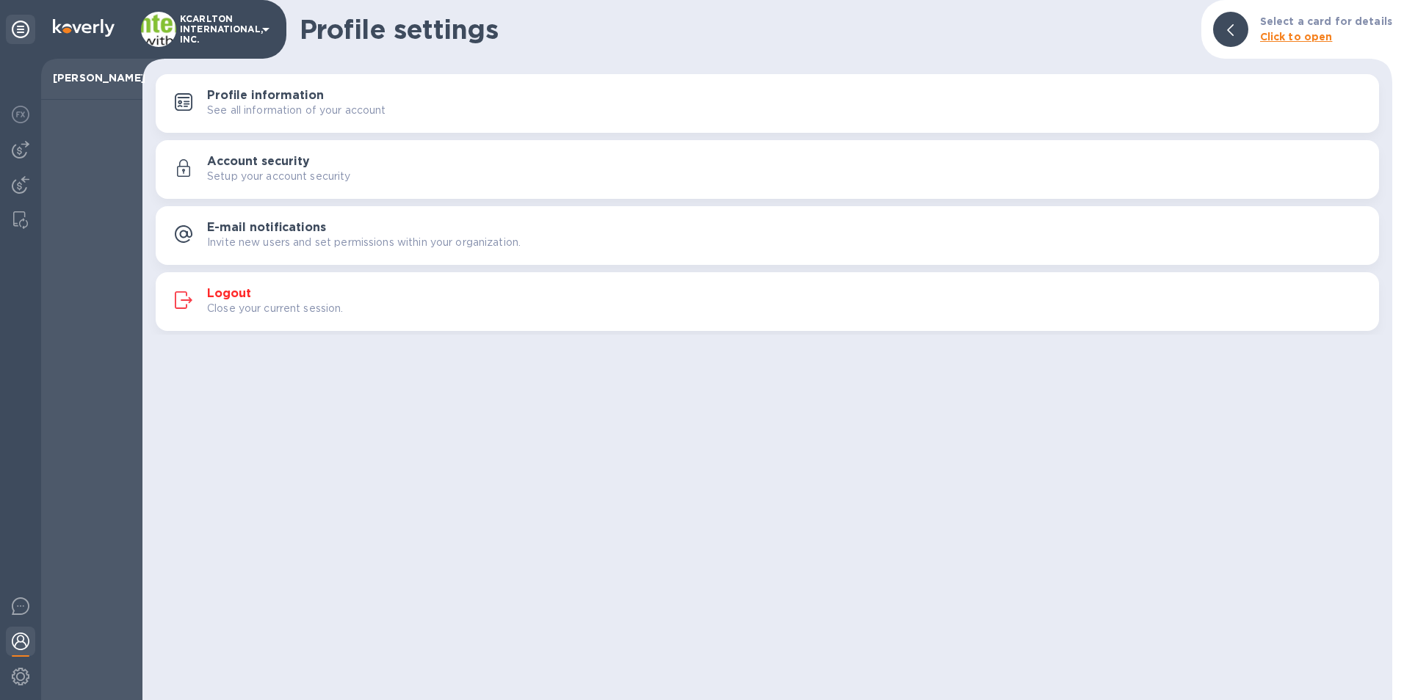
click at [225, 293] on h3 "Logout" at bounding box center [229, 294] width 44 height 14
